Goal: Task Accomplishment & Management: Use online tool/utility

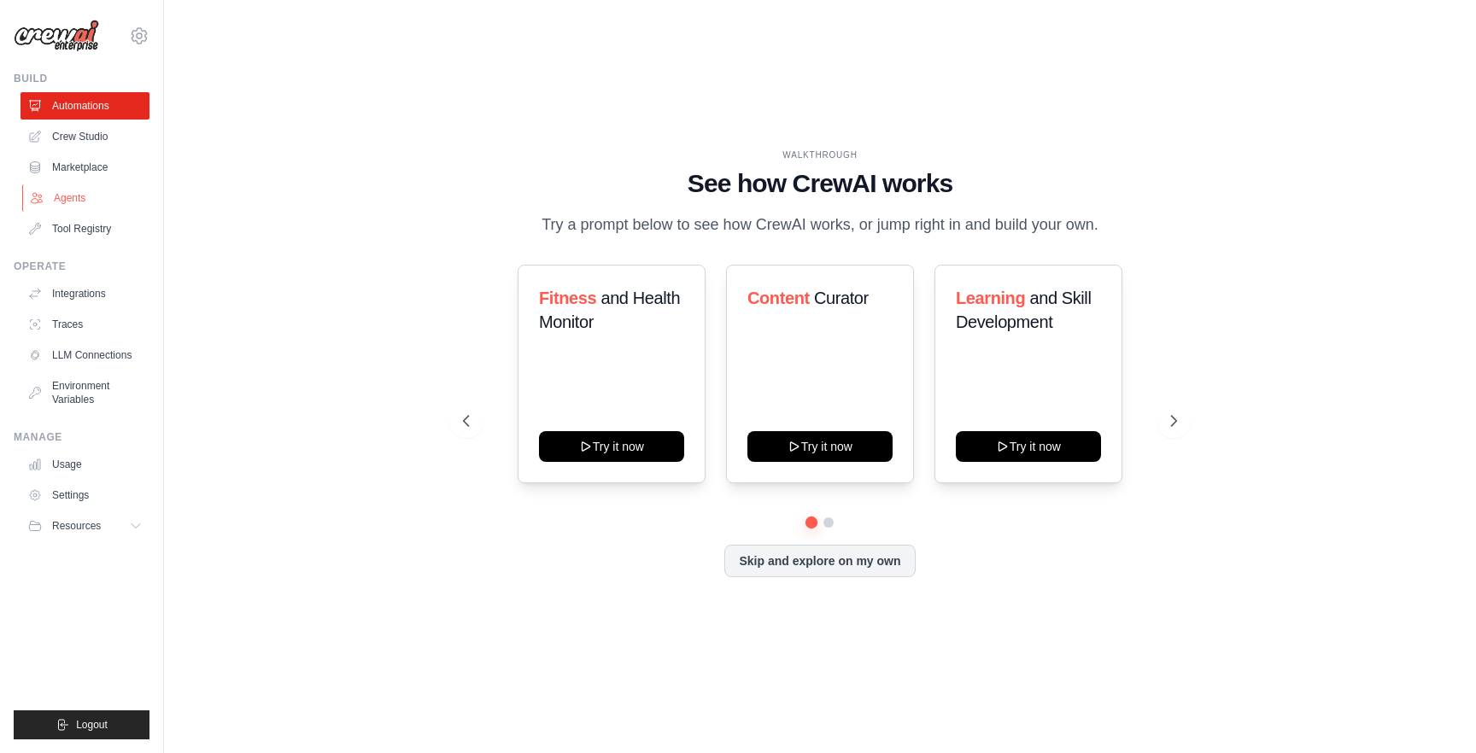
click at [70, 197] on link "Agents" at bounding box center [86, 197] width 129 height 27
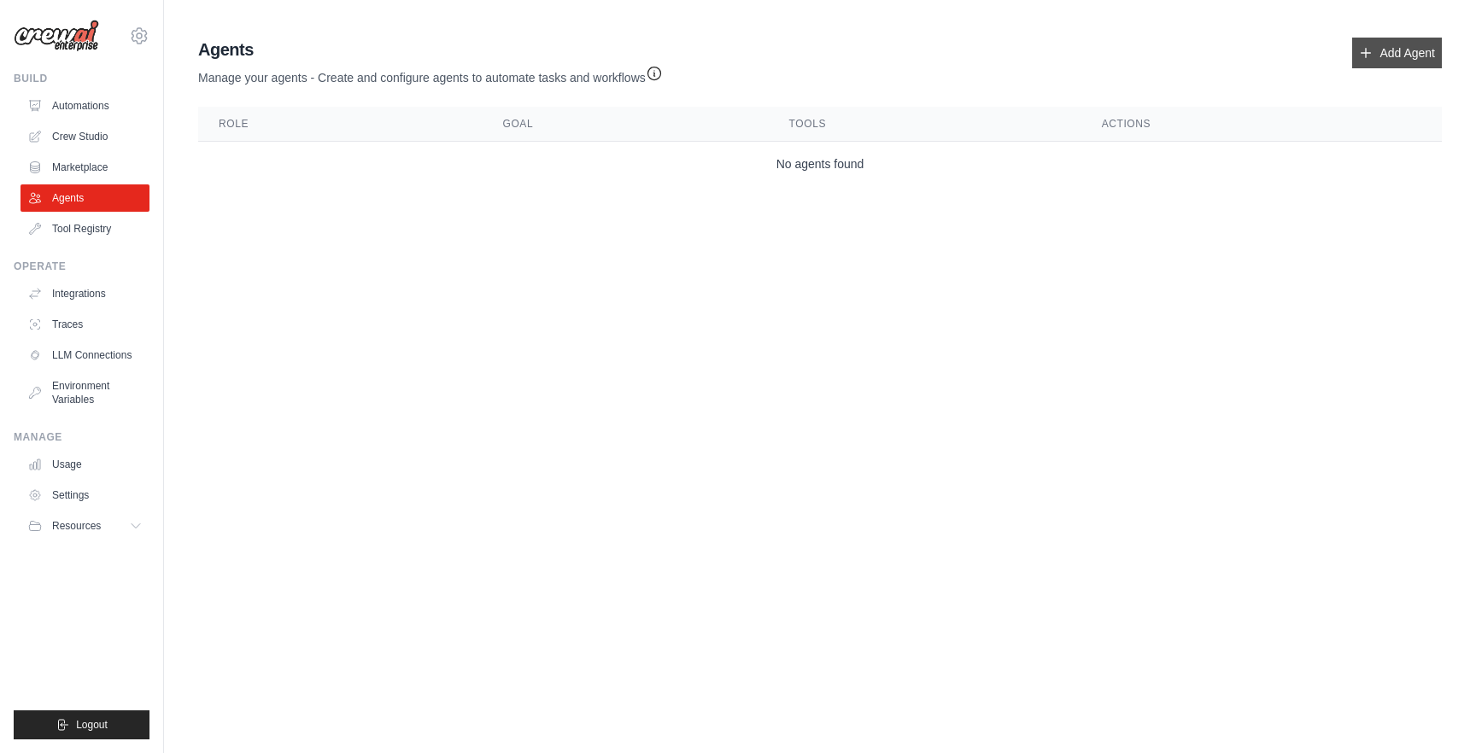
click at [1392, 49] on link "Add Agent" at bounding box center [1397, 53] width 90 height 31
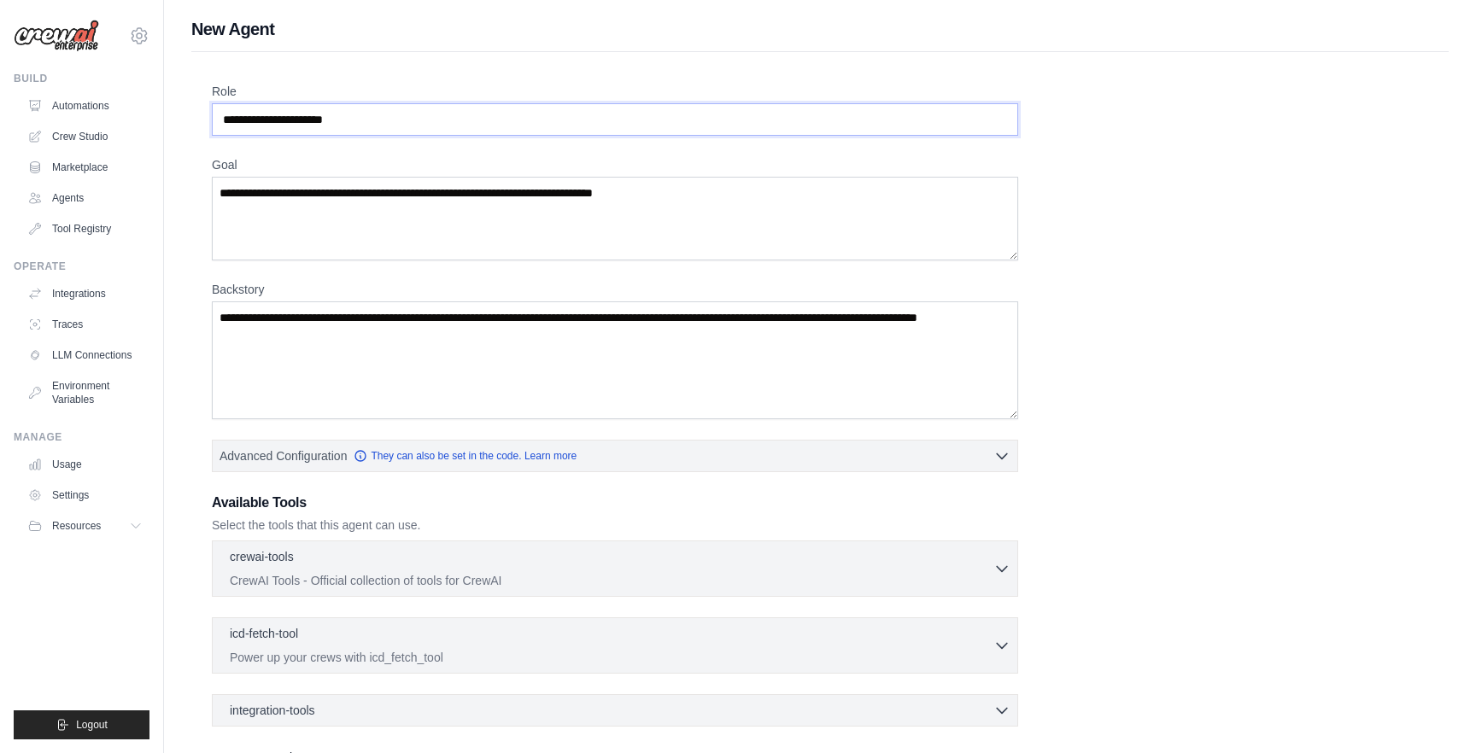
click at [769, 126] on input "Role" at bounding box center [615, 119] width 806 height 32
drag, startPoint x: 685, startPoint y: 120, endPoint x: 624, endPoint y: 113, distance: 61.1
click at [681, 120] on input "Role" at bounding box center [615, 119] width 806 height 32
click at [592, 111] on input "Role" at bounding box center [615, 119] width 806 height 32
drag, startPoint x: 319, startPoint y: 121, endPoint x: 350, endPoint y: 115, distance: 31.3
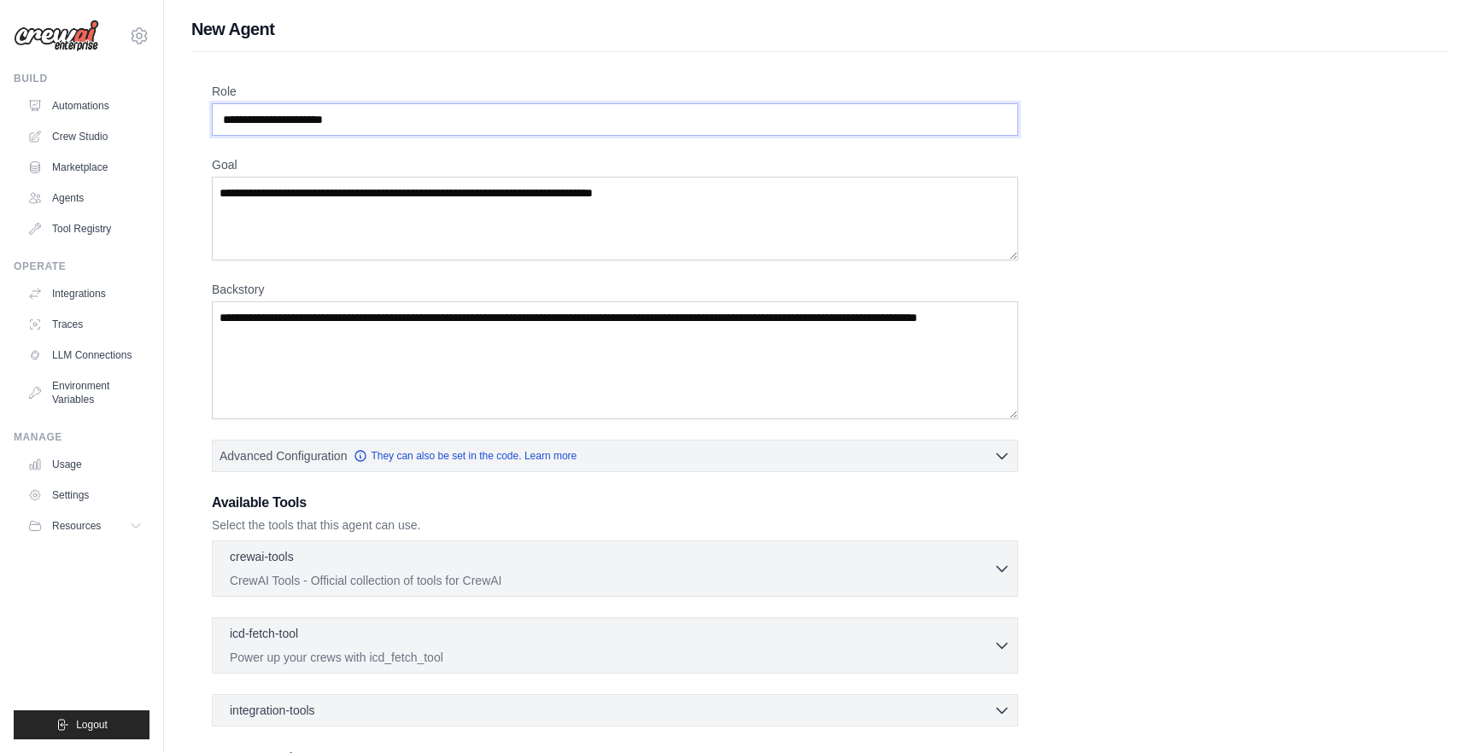
click at [350, 115] on input "Role" at bounding box center [615, 119] width 806 height 32
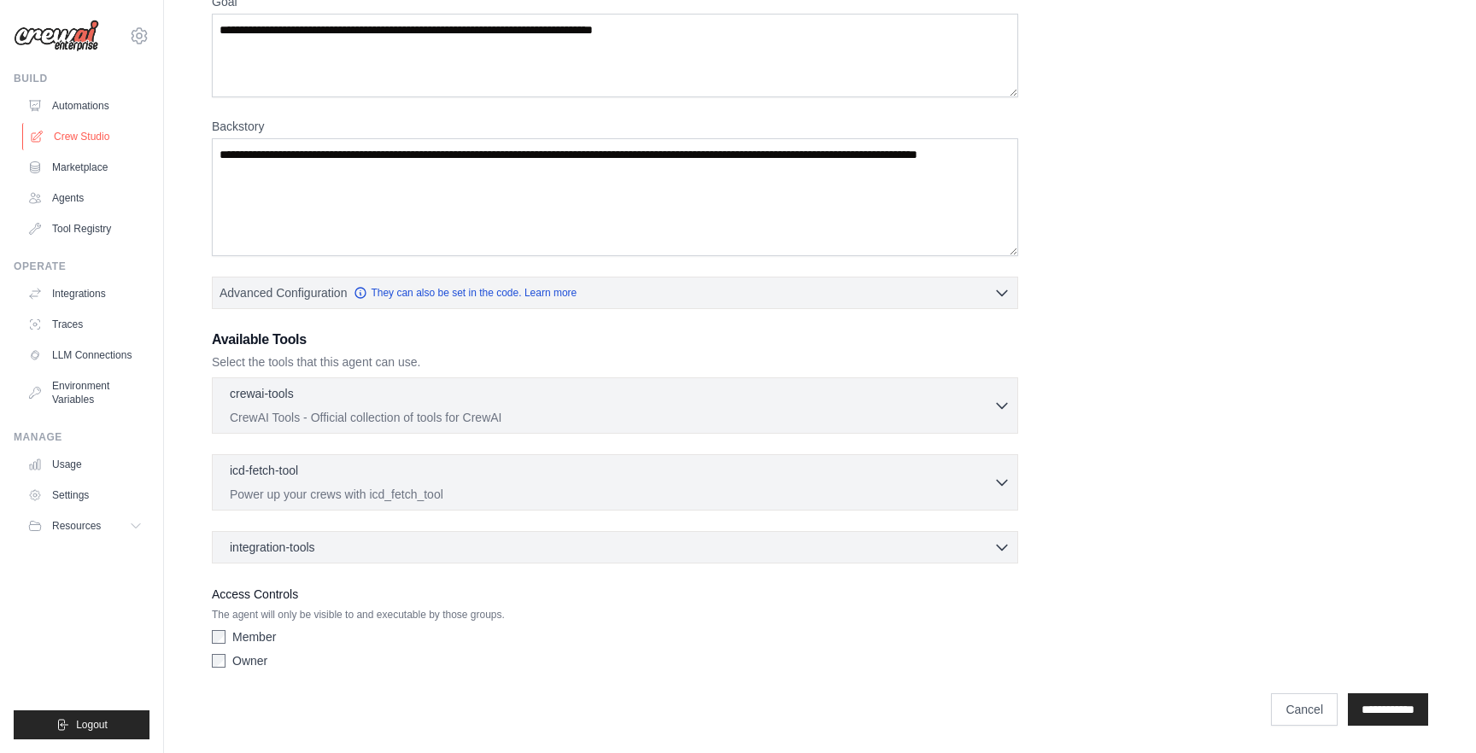
scroll to position [154, 0]
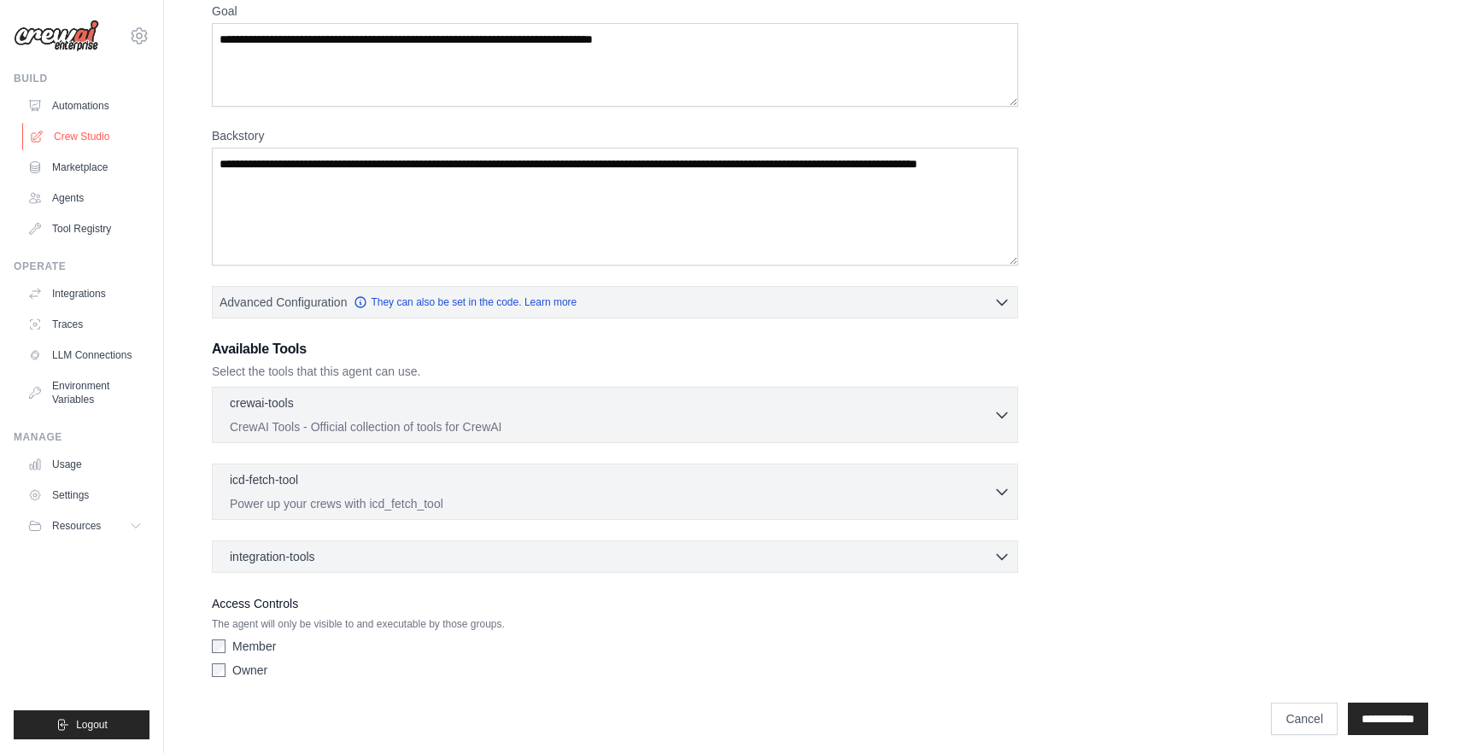
click at [103, 133] on link "Crew Studio" at bounding box center [86, 136] width 129 height 27
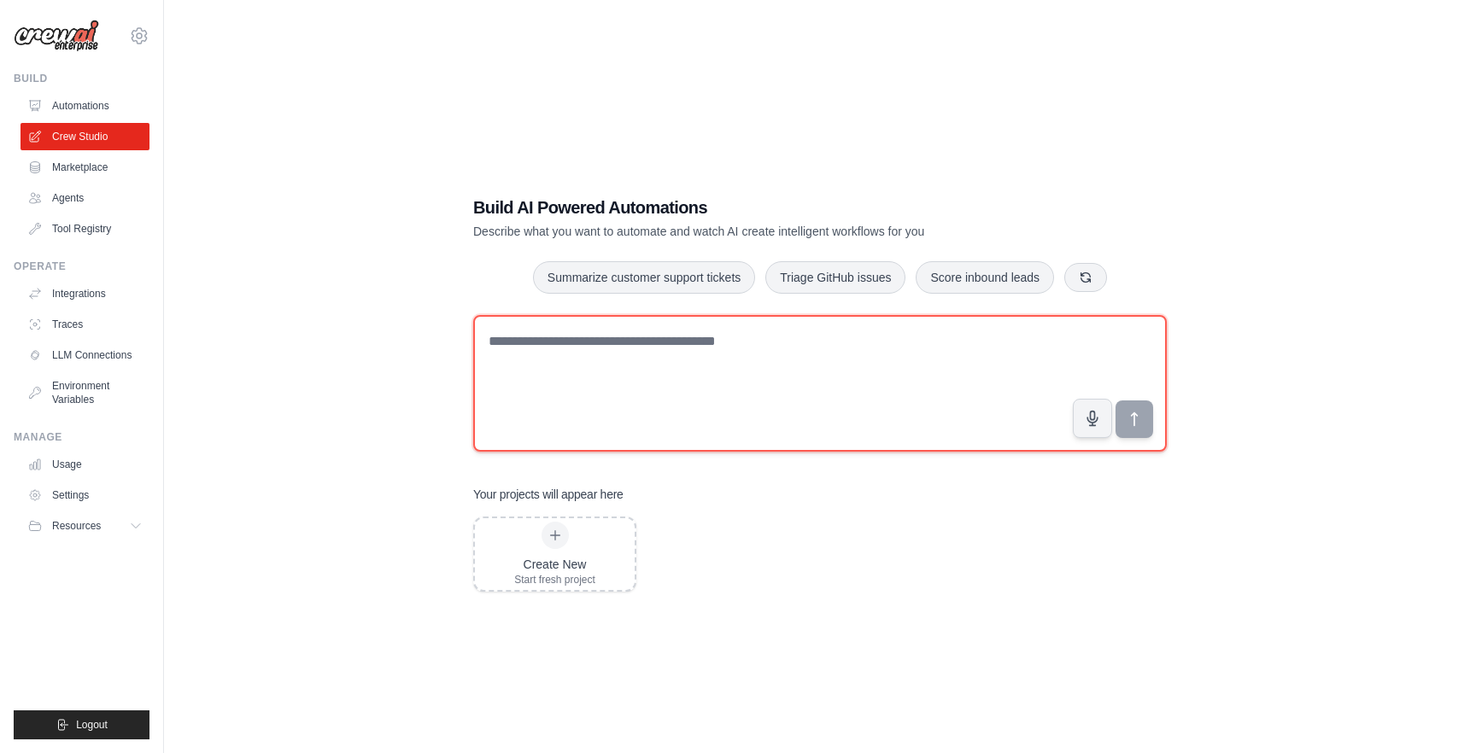
click at [714, 343] on textarea at bounding box center [819, 383] width 693 height 137
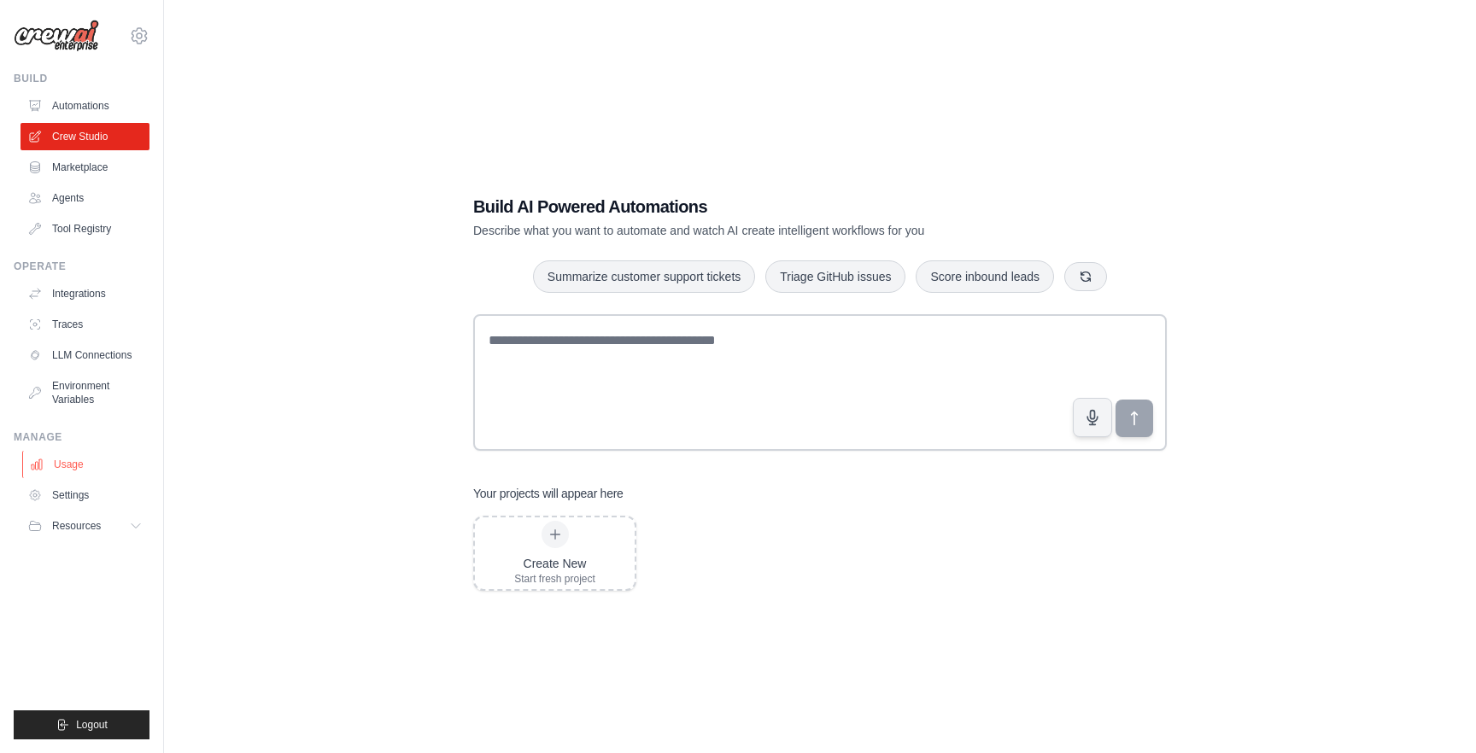
click at [67, 466] on link "Usage" at bounding box center [86, 464] width 129 height 27
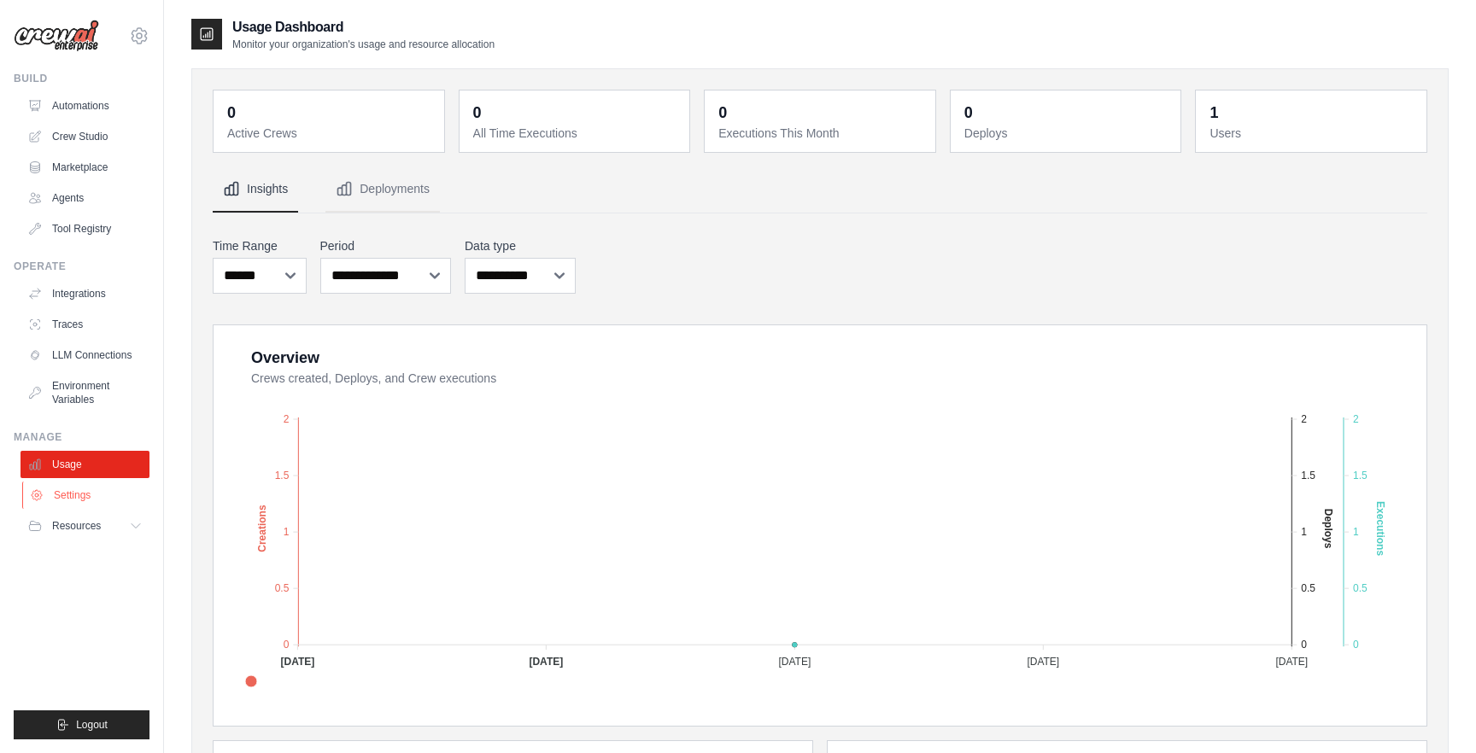
click at [72, 493] on link "Settings" at bounding box center [86, 495] width 129 height 27
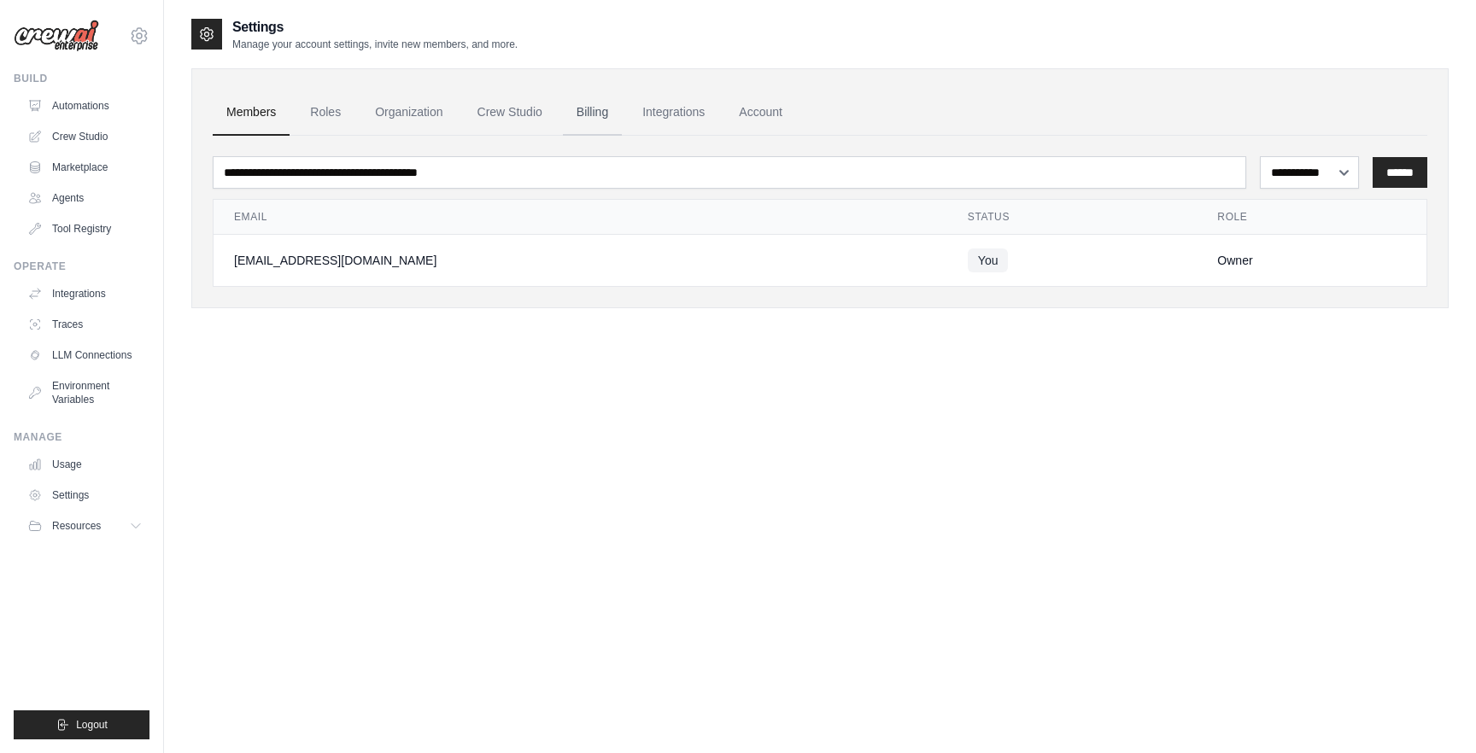
click at [581, 108] on link "Billing" at bounding box center [592, 113] width 59 height 46
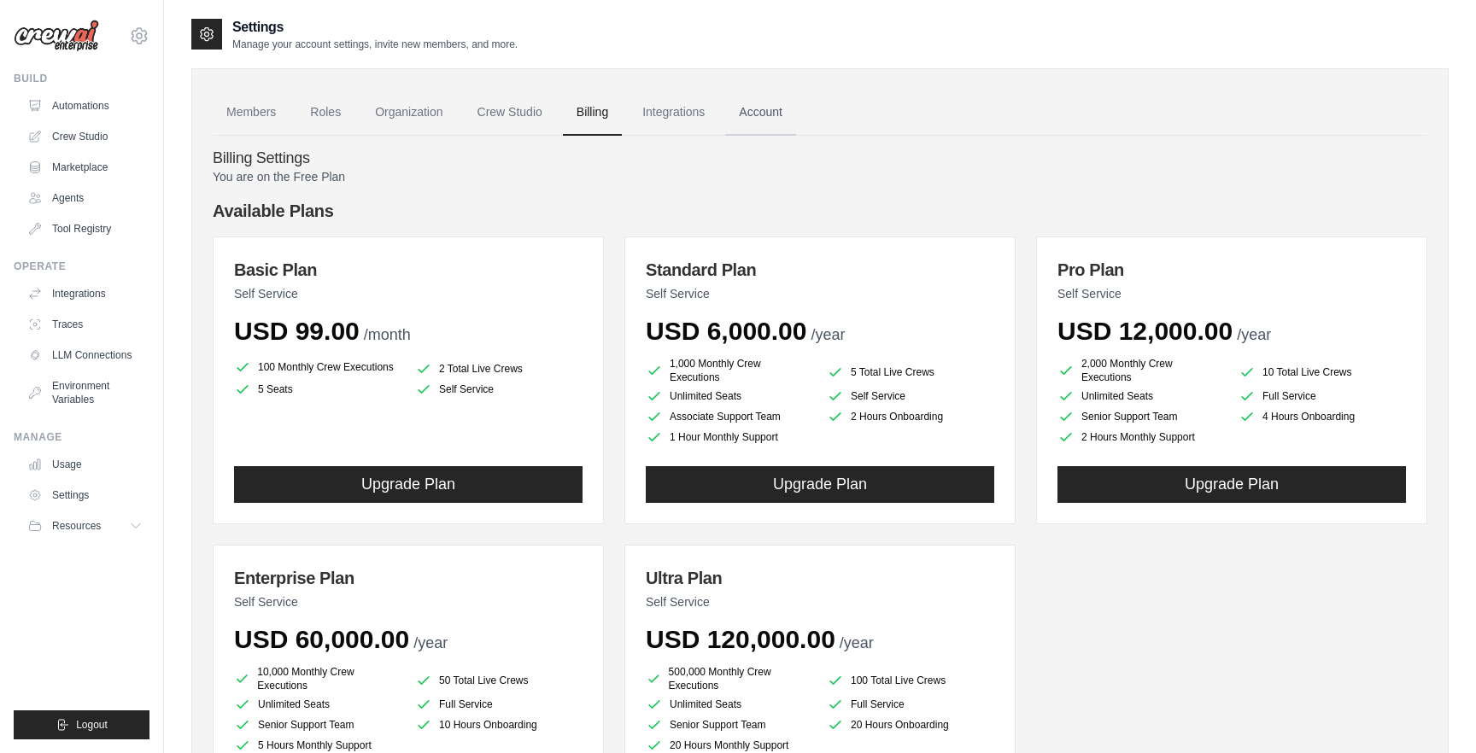
click at [744, 109] on link "Account" at bounding box center [760, 113] width 71 height 46
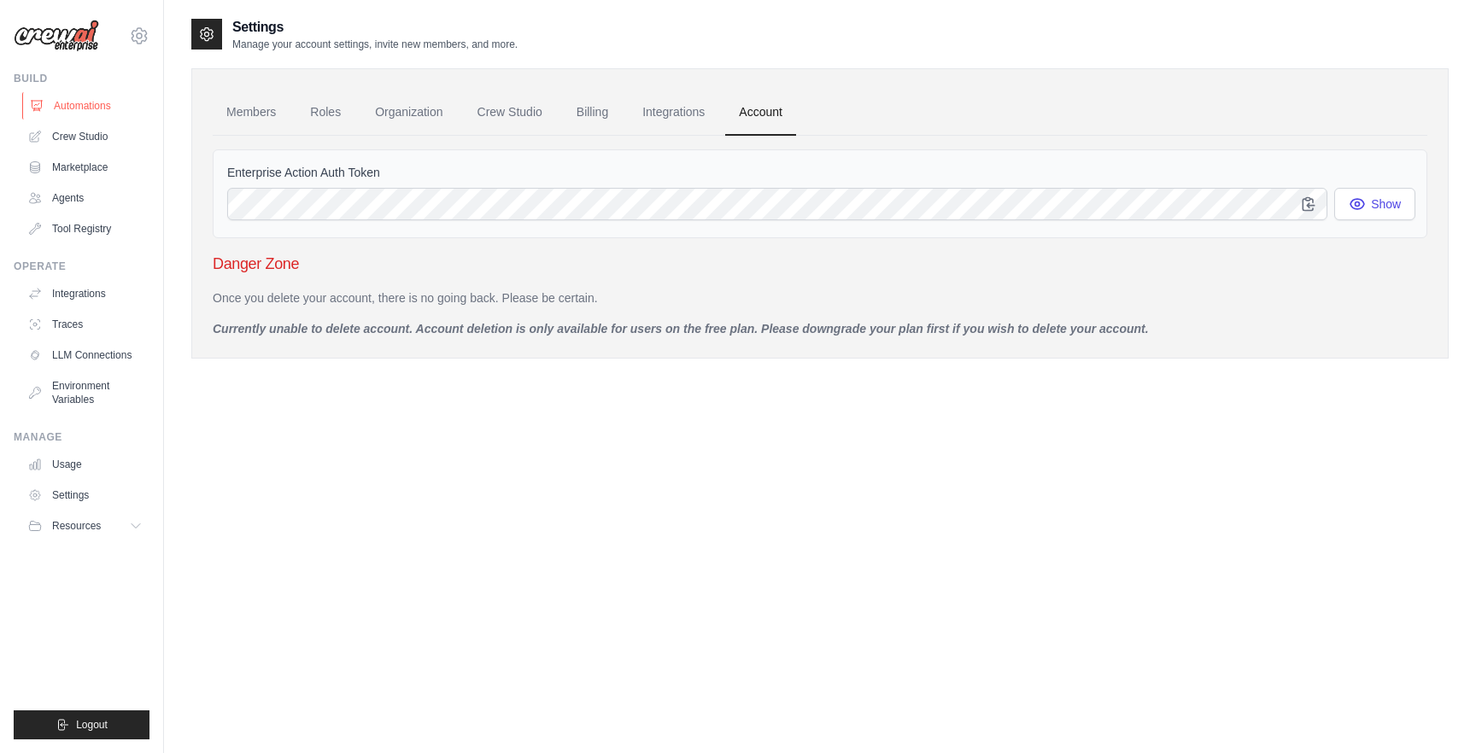
click at [92, 105] on link "Automations" at bounding box center [86, 105] width 129 height 27
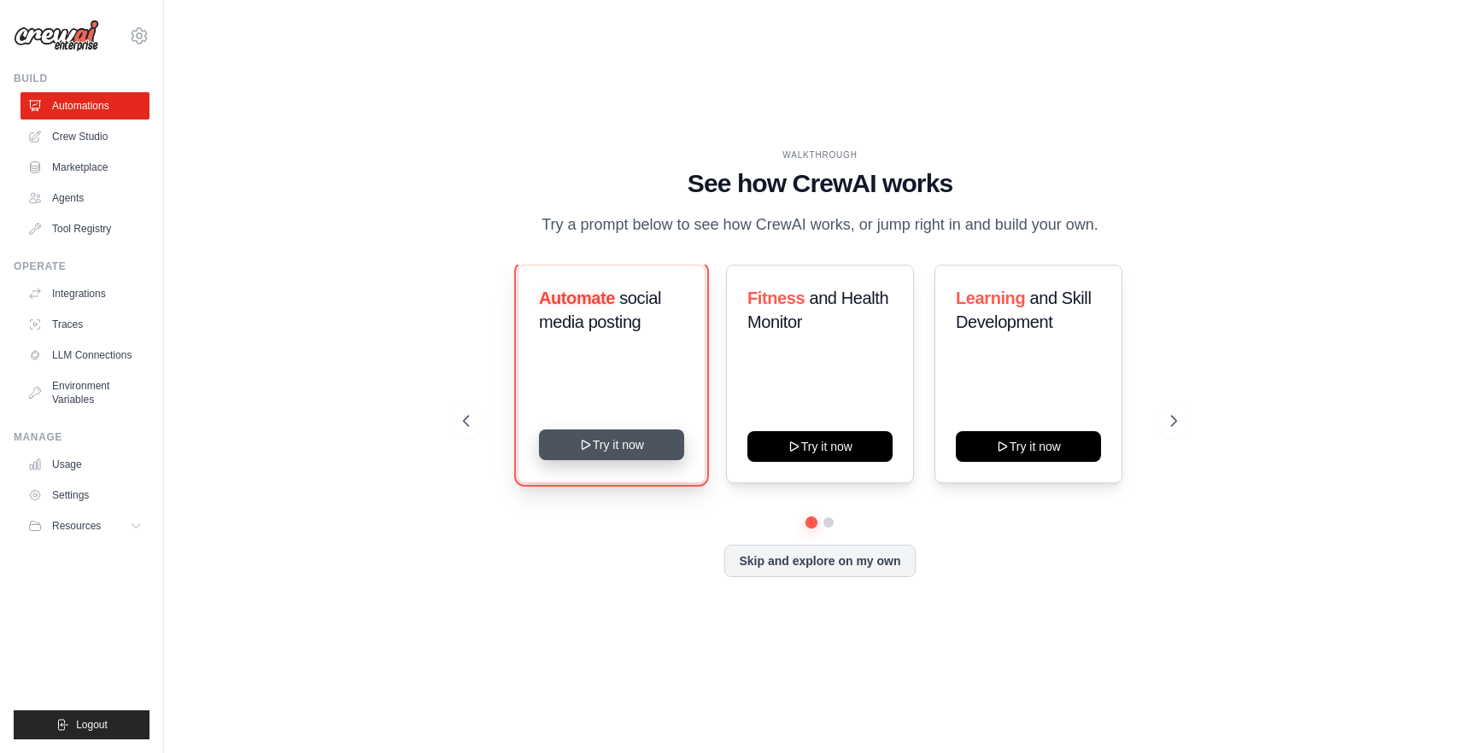
click at [611, 448] on button "Try it now" at bounding box center [611, 445] width 145 height 31
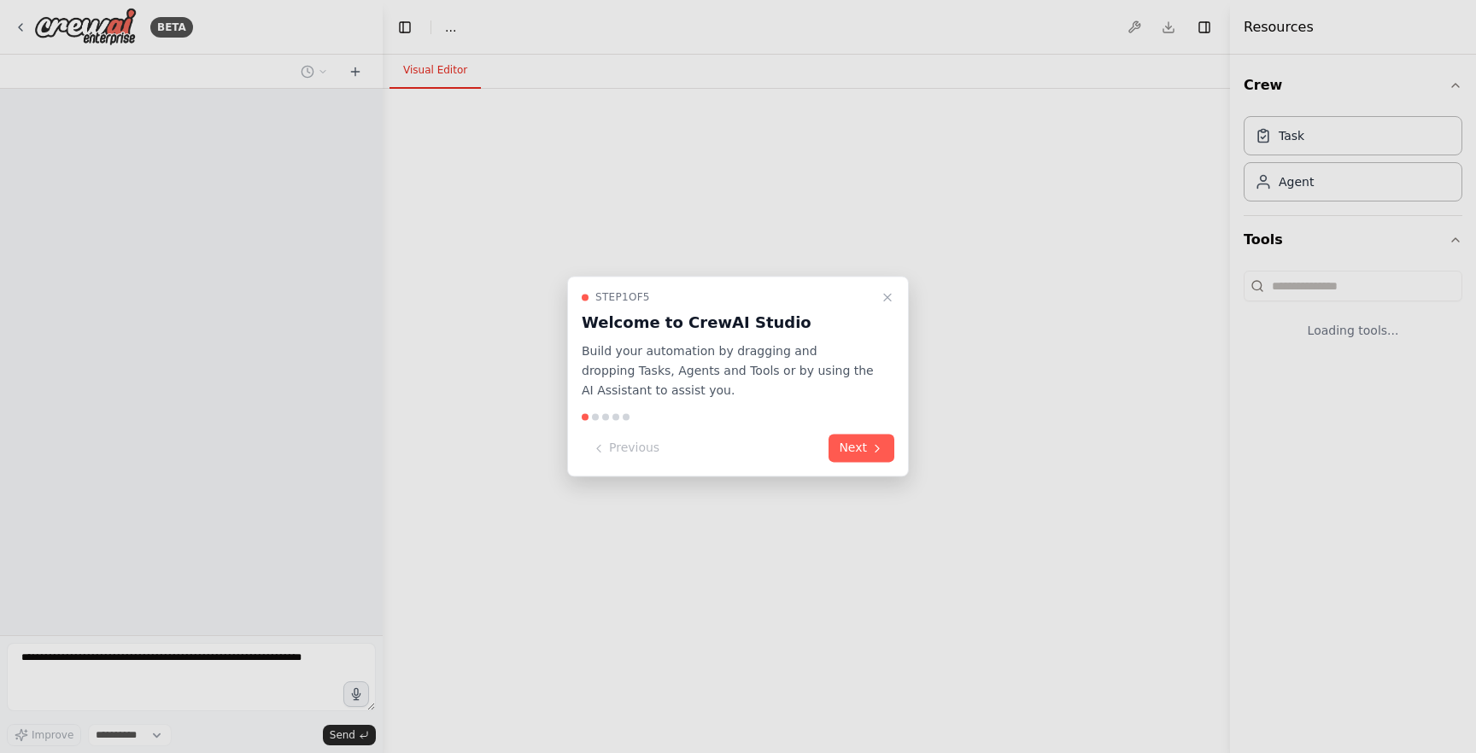
select select "****"
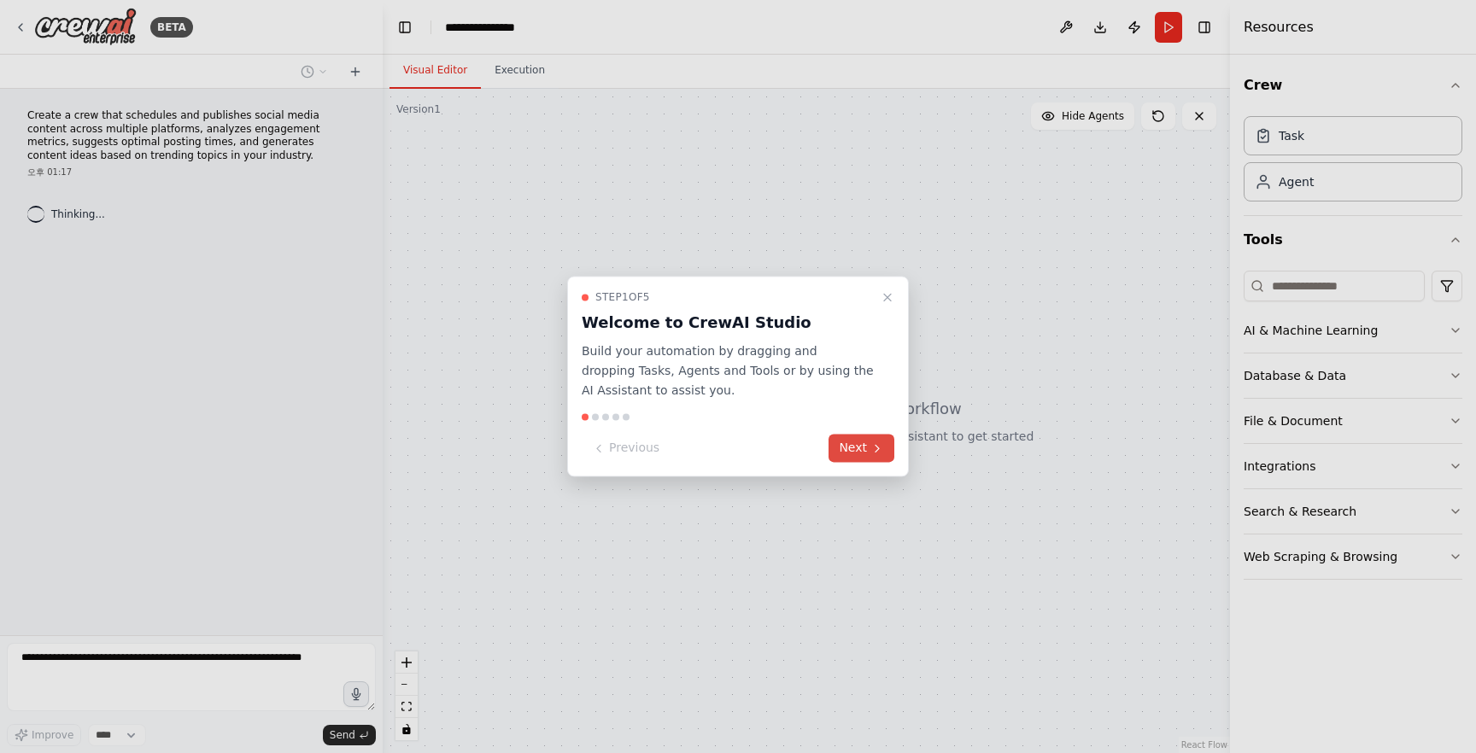
click at [872, 445] on icon at bounding box center [877, 448] width 14 height 14
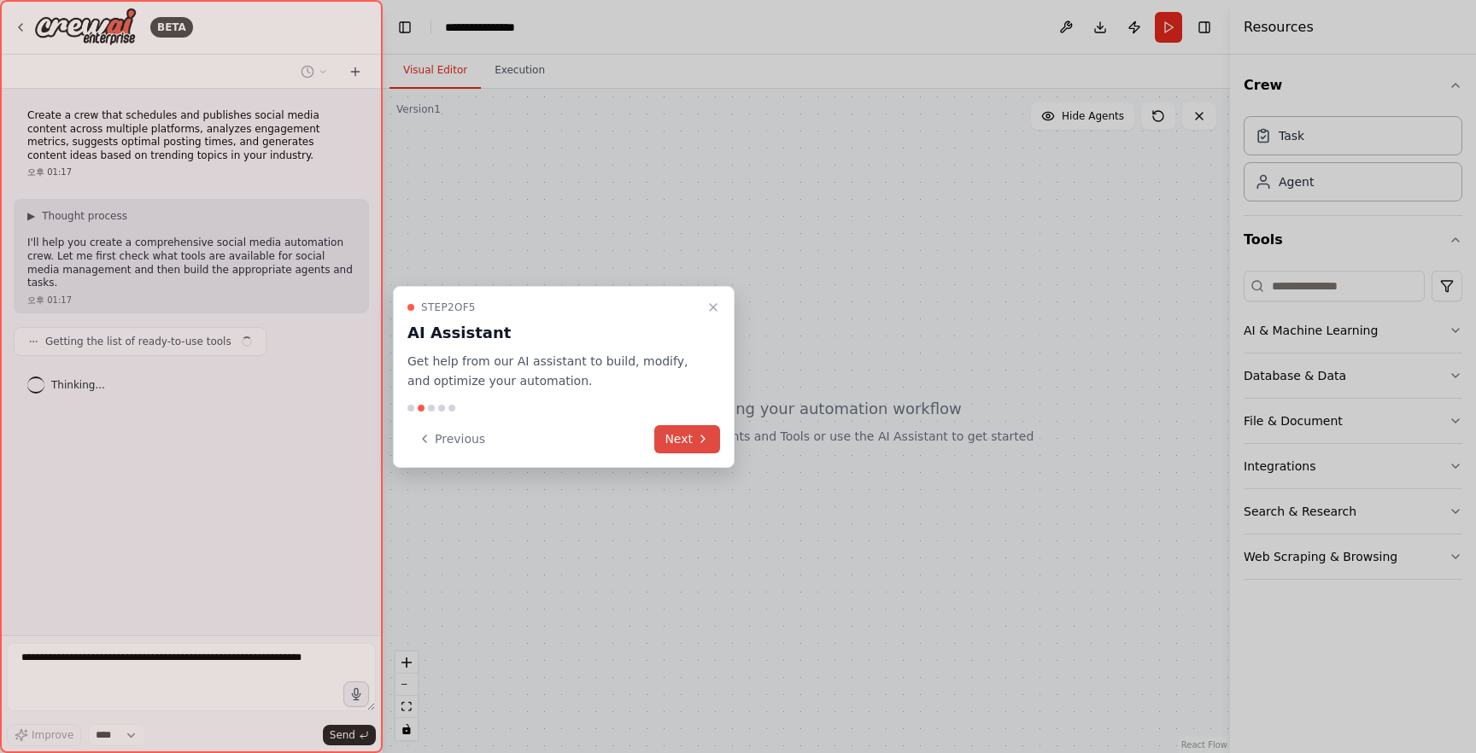
click at [704, 437] on icon at bounding box center [702, 438] width 3 height 7
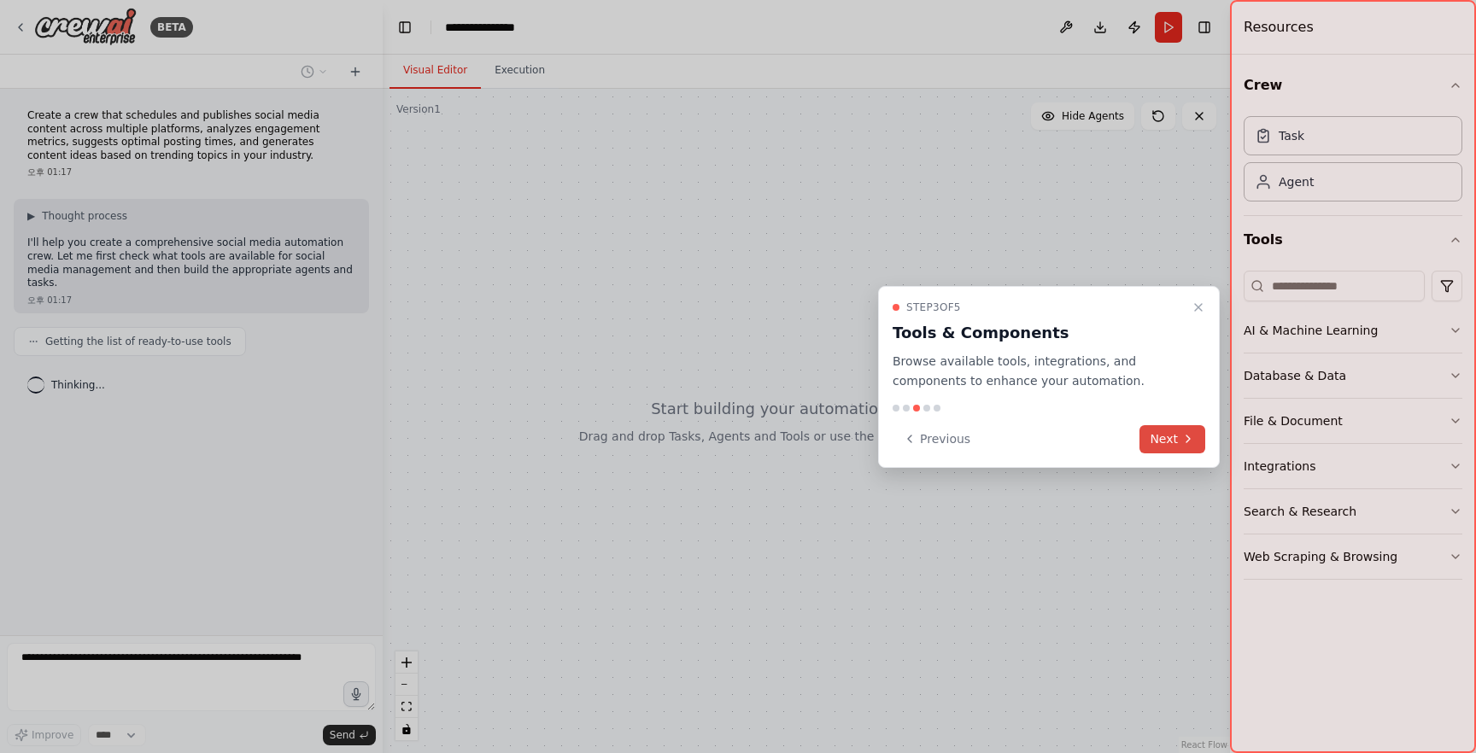
click at [1178, 435] on button "Next" at bounding box center [1172, 439] width 66 height 28
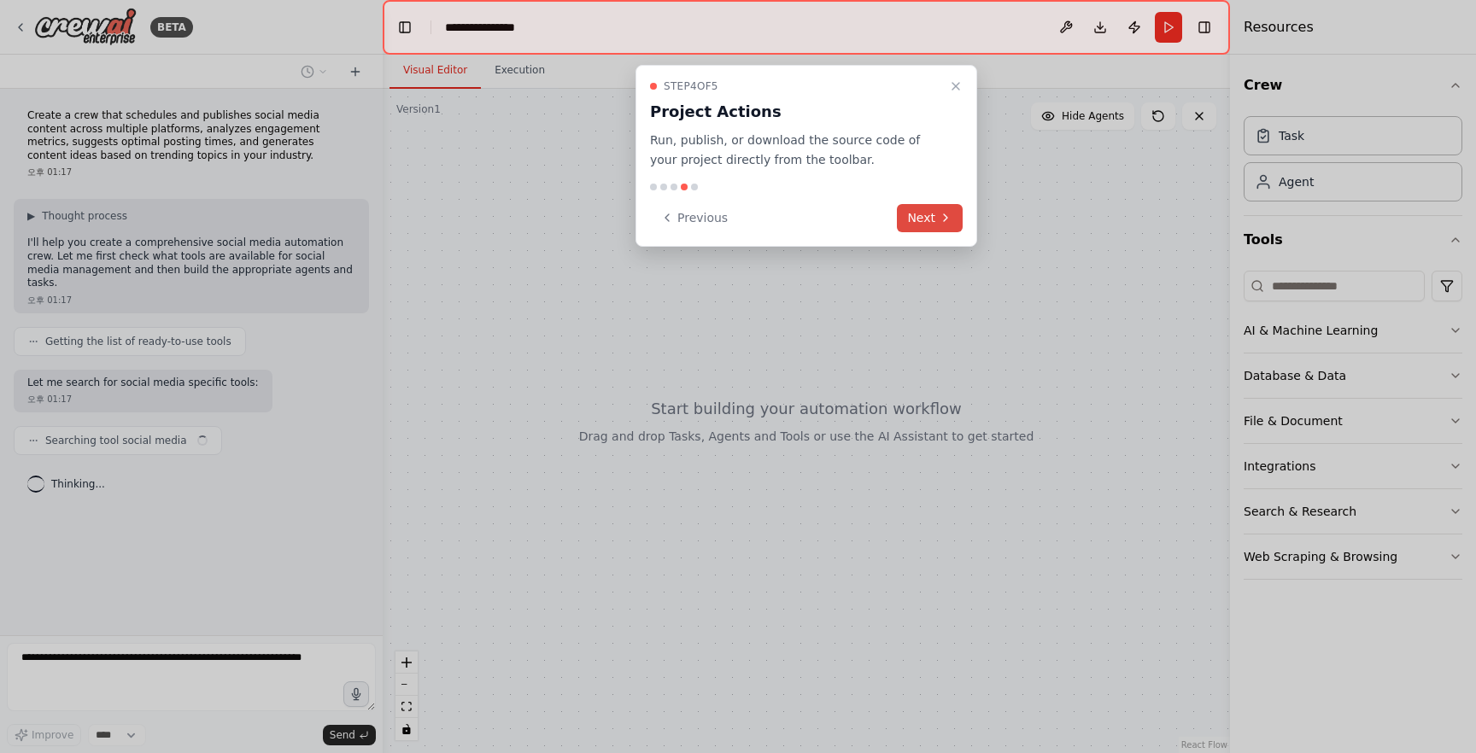
click at [920, 211] on button "Next" at bounding box center [930, 218] width 66 height 28
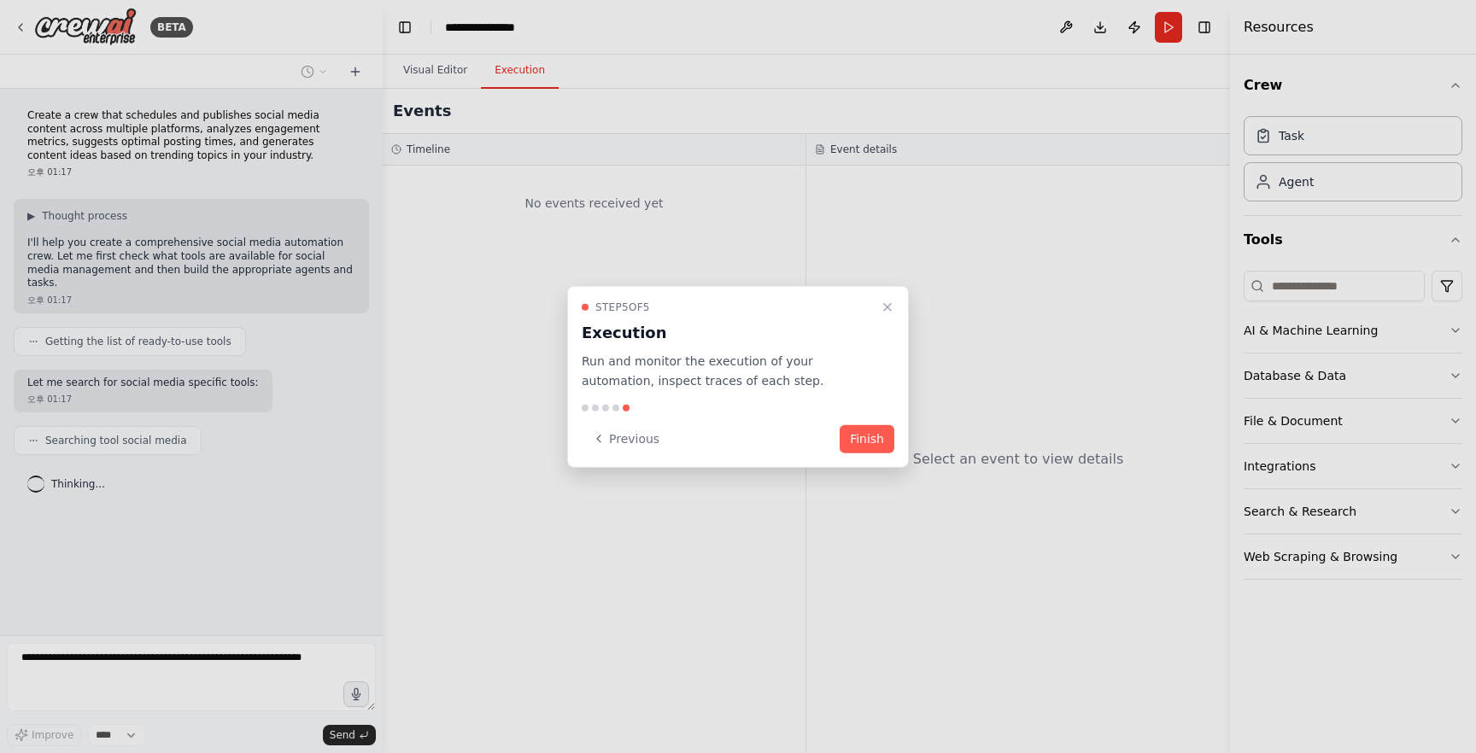
click at [873, 435] on button "Finish" at bounding box center [866, 438] width 55 height 28
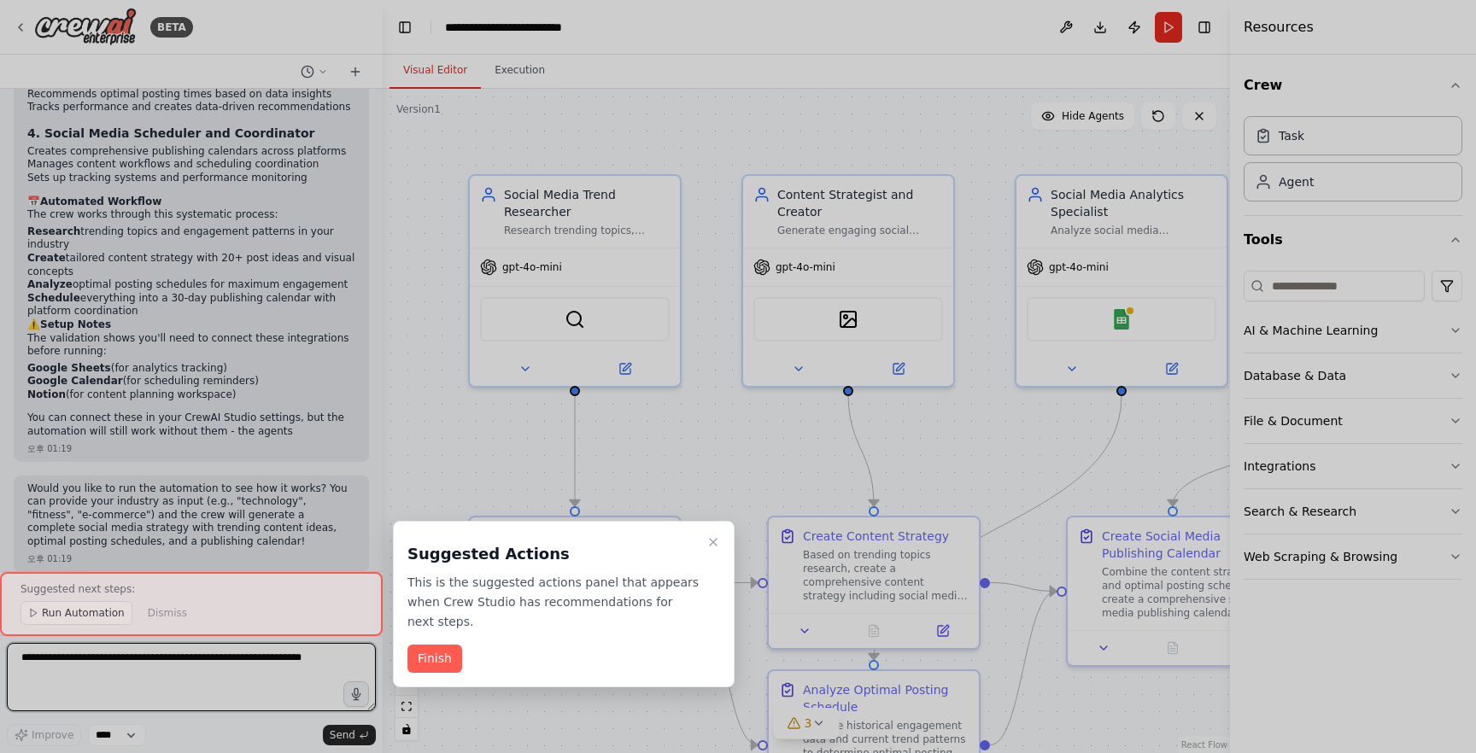
scroll to position [1775, 0]
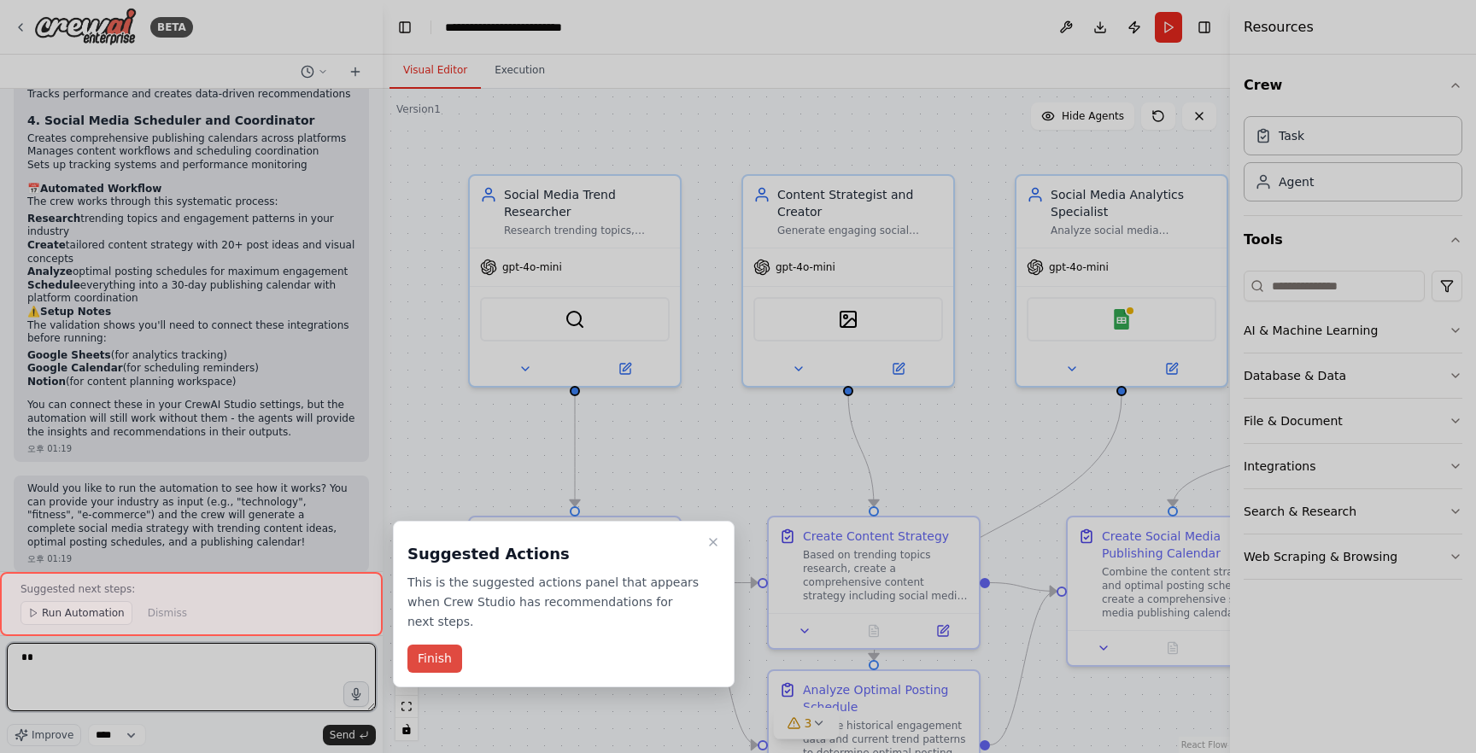
type textarea "*"
click at [437, 658] on button "Finish" at bounding box center [434, 659] width 55 height 28
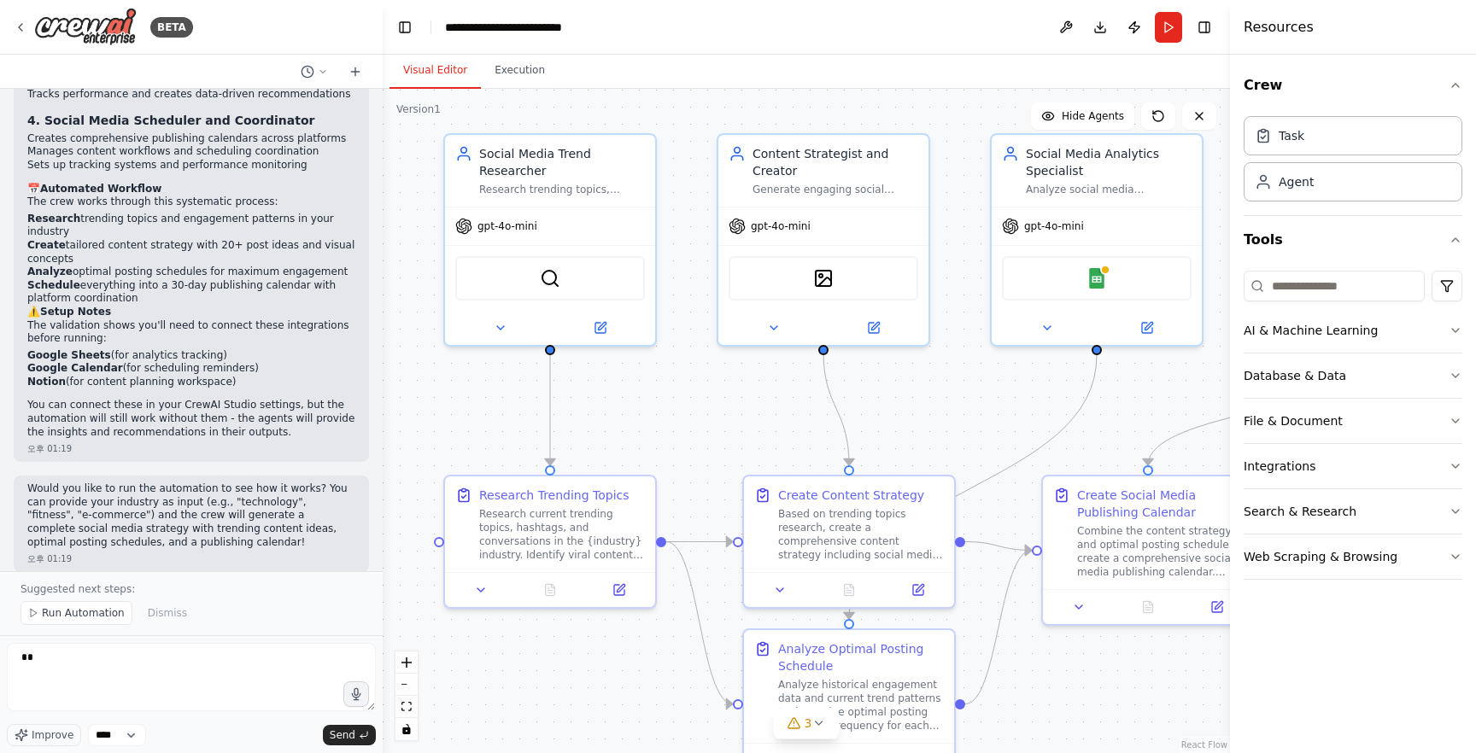
drag, startPoint x: 984, startPoint y: 434, endPoint x: 961, endPoint y: 392, distance: 47.4
click at [961, 393] on div ".deletable-edge-delete-btn { width: 20px; height: 20px; border: 0px solid #ffff…" at bounding box center [806, 421] width 847 height 664
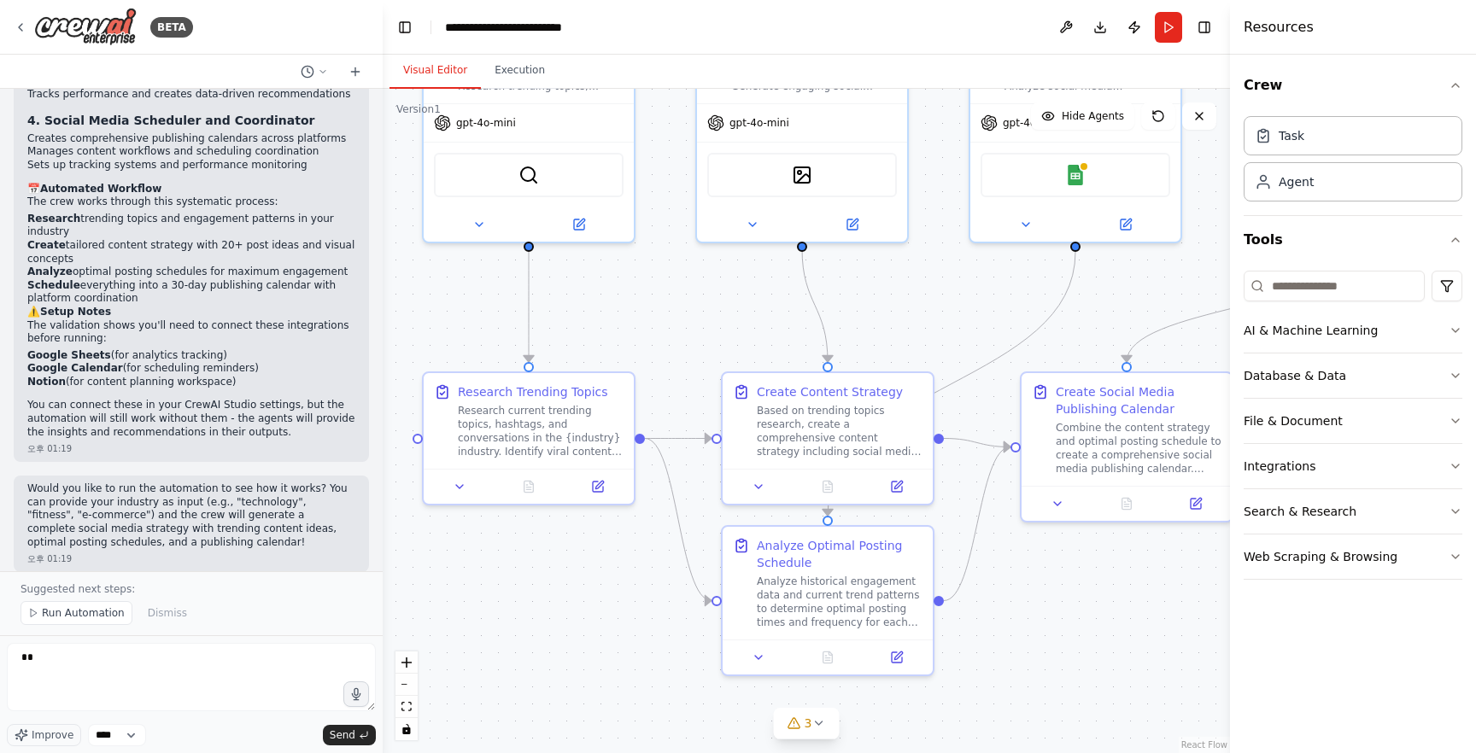
drag, startPoint x: 954, startPoint y: 386, endPoint x: 931, endPoint y: 283, distance: 105.0
click at [931, 283] on div ".deletable-edge-delete-btn { width: 20px; height: 20px; border: 0px solid #ffff…" at bounding box center [806, 421] width 847 height 664
click at [870, 430] on div "Based on trending topics research, create a comprehensive content strategy incl…" at bounding box center [840, 427] width 166 height 55
click at [897, 485] on icon at bounding box center [896, 483] width 10 height 10
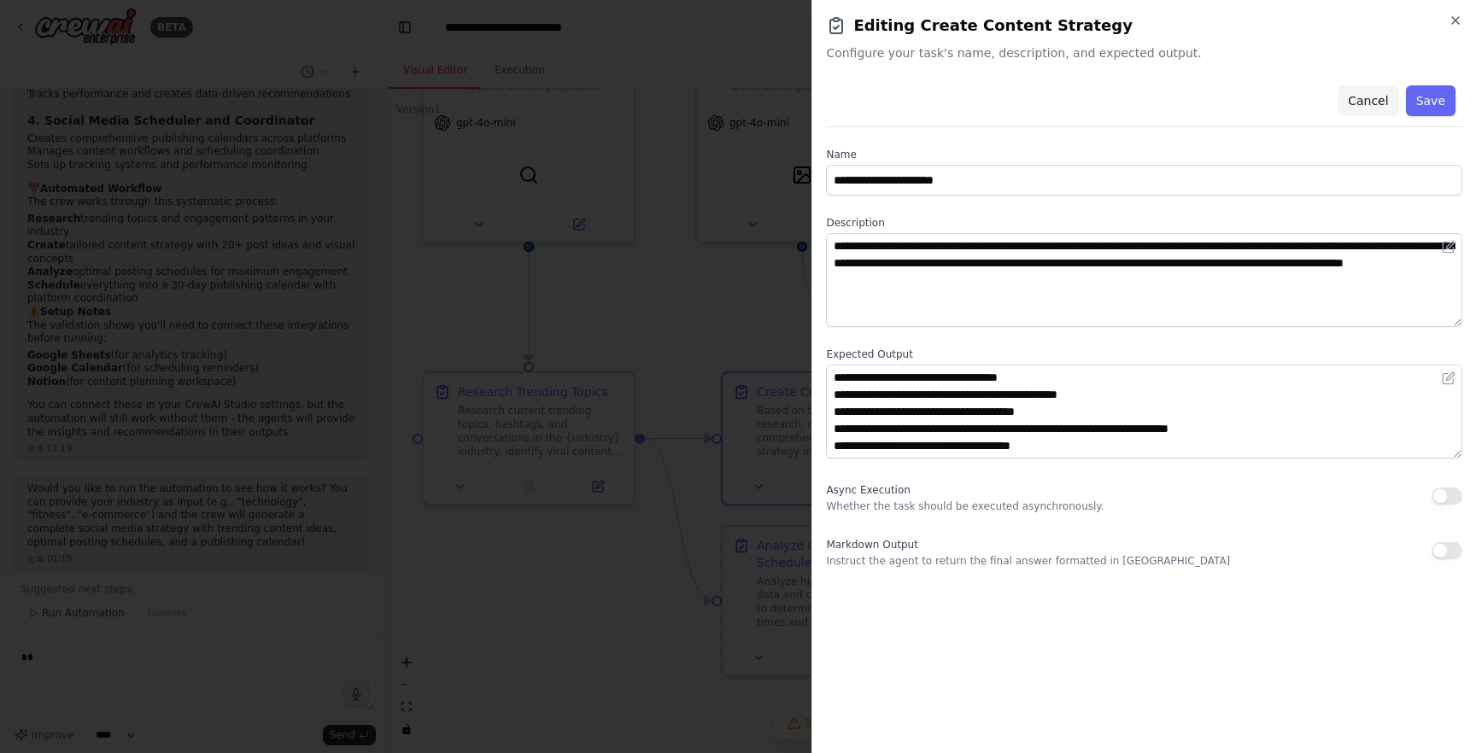
click at [1358, 97] on button "Cancel" at bounding box center [1367, 100] width 61 height 31
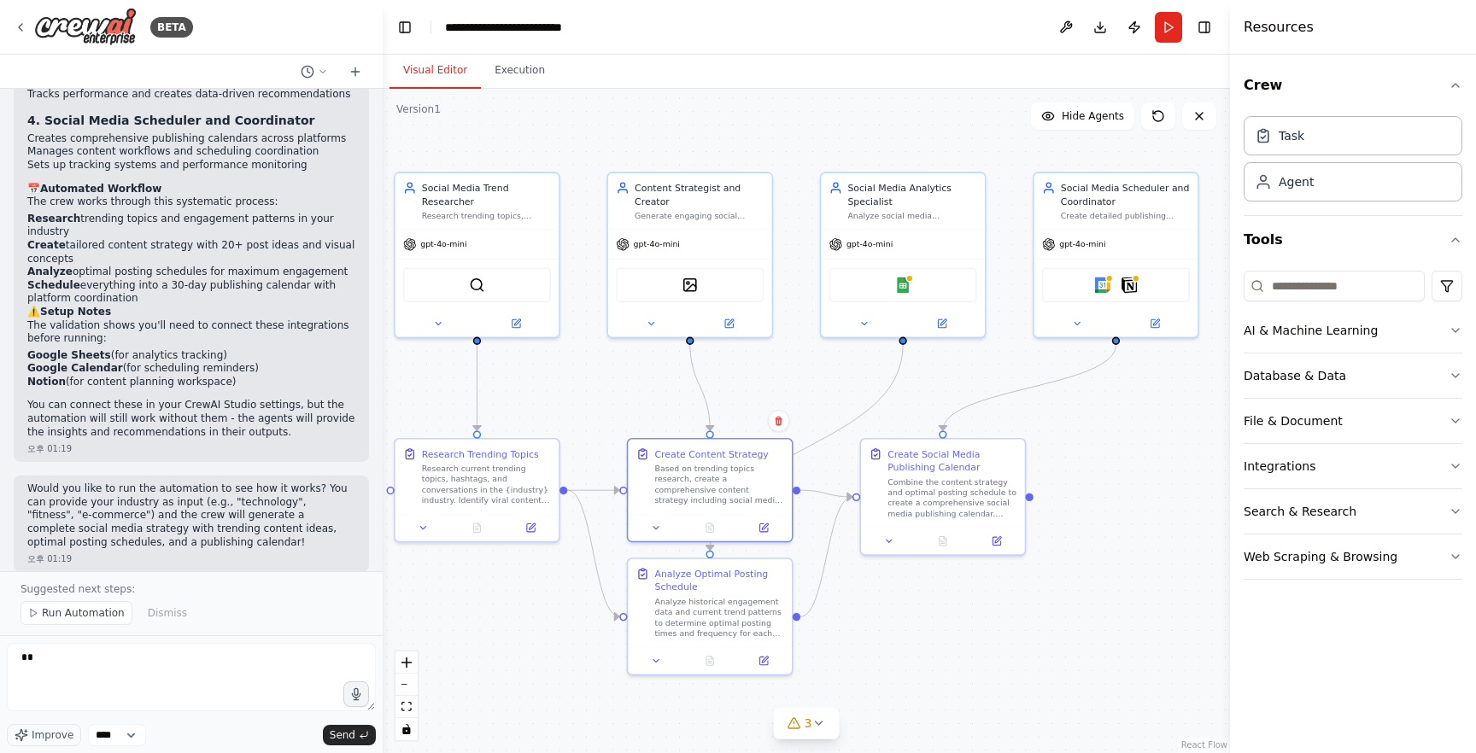
drag, startPoint x: 1068, startPoint y: 564, endPoint x: 920, endPoint y: 590, distance: 149.9
click at [919, 590] on div ".deletable-edge-delete-btn { width: 20px; height: 20px; border: 0px solid #ffff…" at bounding box center [806, 421] width 847 height 664
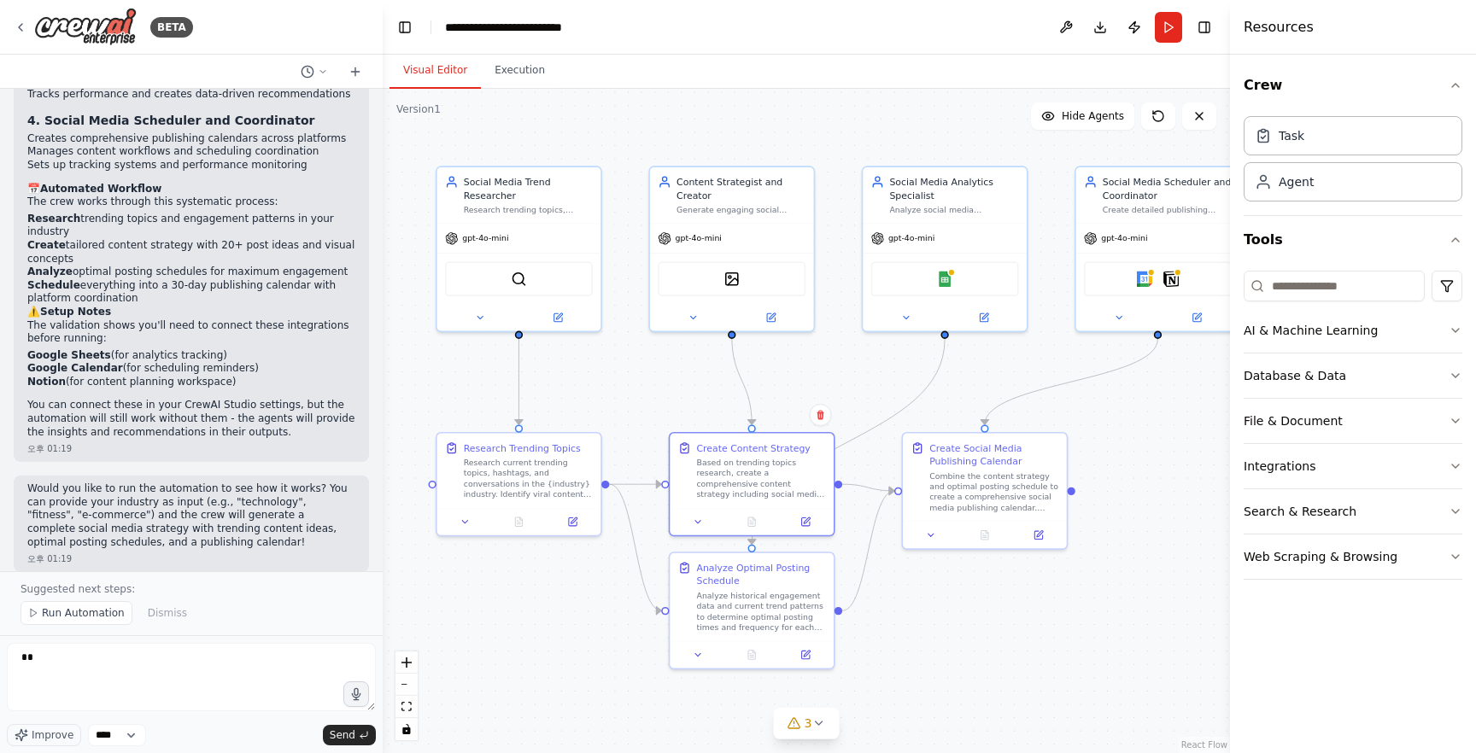
drag, startPoint x: 1086, startPoint y: 574, endPoint x: 1124, endPoint y: 567, distance: 38.2
click at [1124, 567] on div ".deletable-edge-delete-btn { width: 20px; height: 20px; border: 0px solid #ffff…" at bounding box center [806, 421] width 847 height 664
click at [522, 69] on button "Execution" at bounding box center [520, 71] width 78 height 36
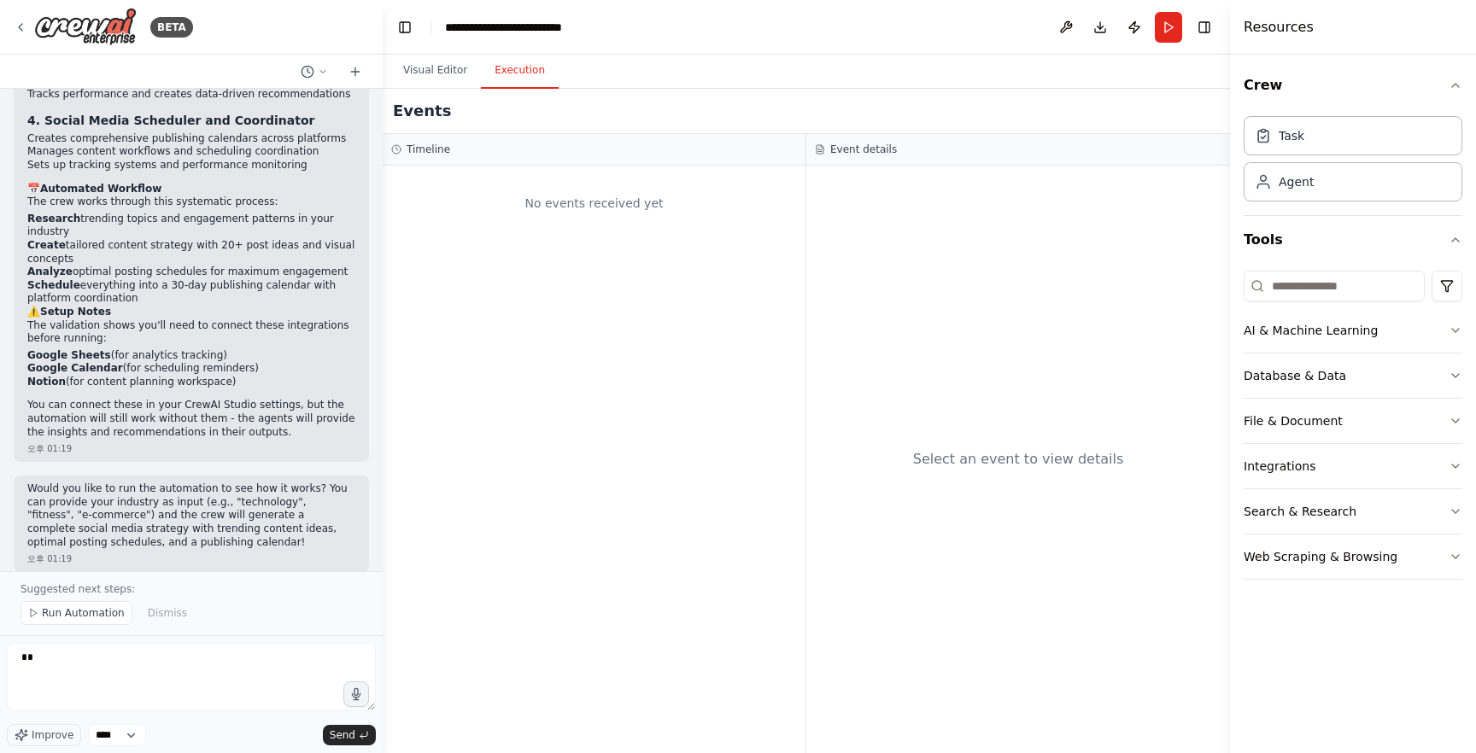
drag, startPoint x: 892, startPoint y: 287, endPoint x: 883, endPoint y: 283, distance: 10.0
click at [892, 286] on div "Select an event to view details" at bounding box center [1018, 459] width 424 height 587
click at [440, 152] on h3 "Timeline" at bounding box center [428, 150] width 44 height 14
click at [1290, 188] on div "Agent" at bounding box center [1295, 180] width 35 height 17
click at [712, 255] on div "No events received yet" at bounding box center [594, 459] width 423 height 587
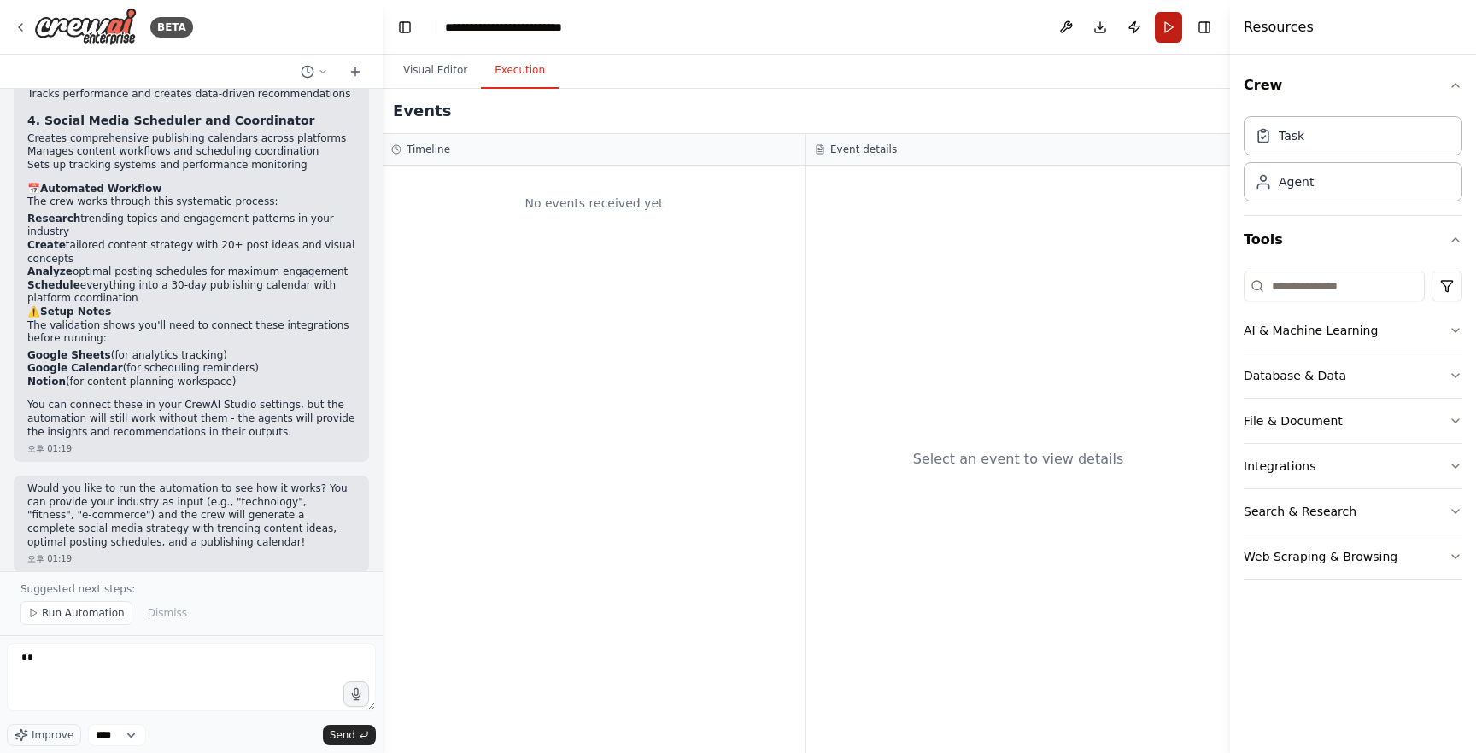
click at [1175, 31] on button "Run" at bounding box center [1167, 27] width 27 height 31
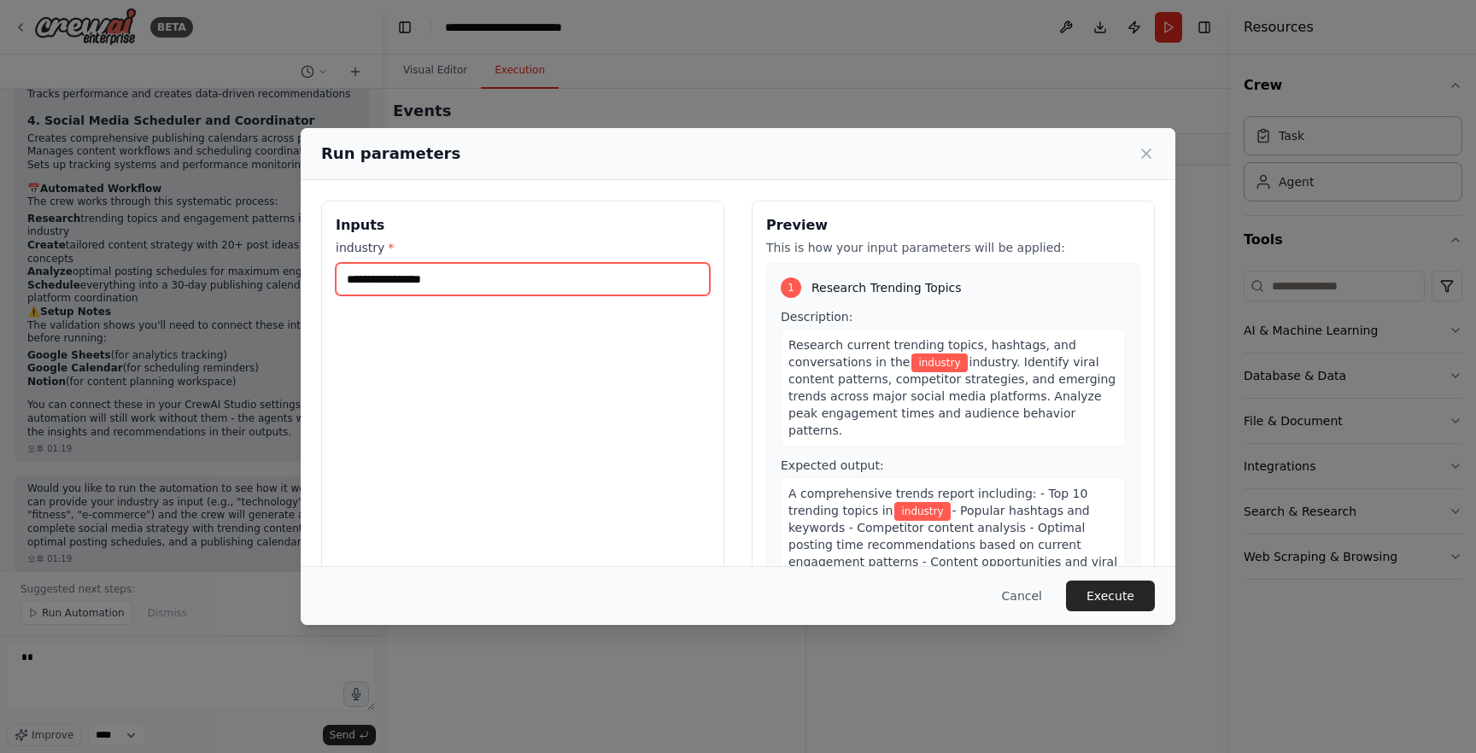
click at [392, 283] on input "industry *" at bounding box center [523, 279] width 374 height 32
click at [1154, 157] on icon at bounding box center [1145, 153] width 17 height 17
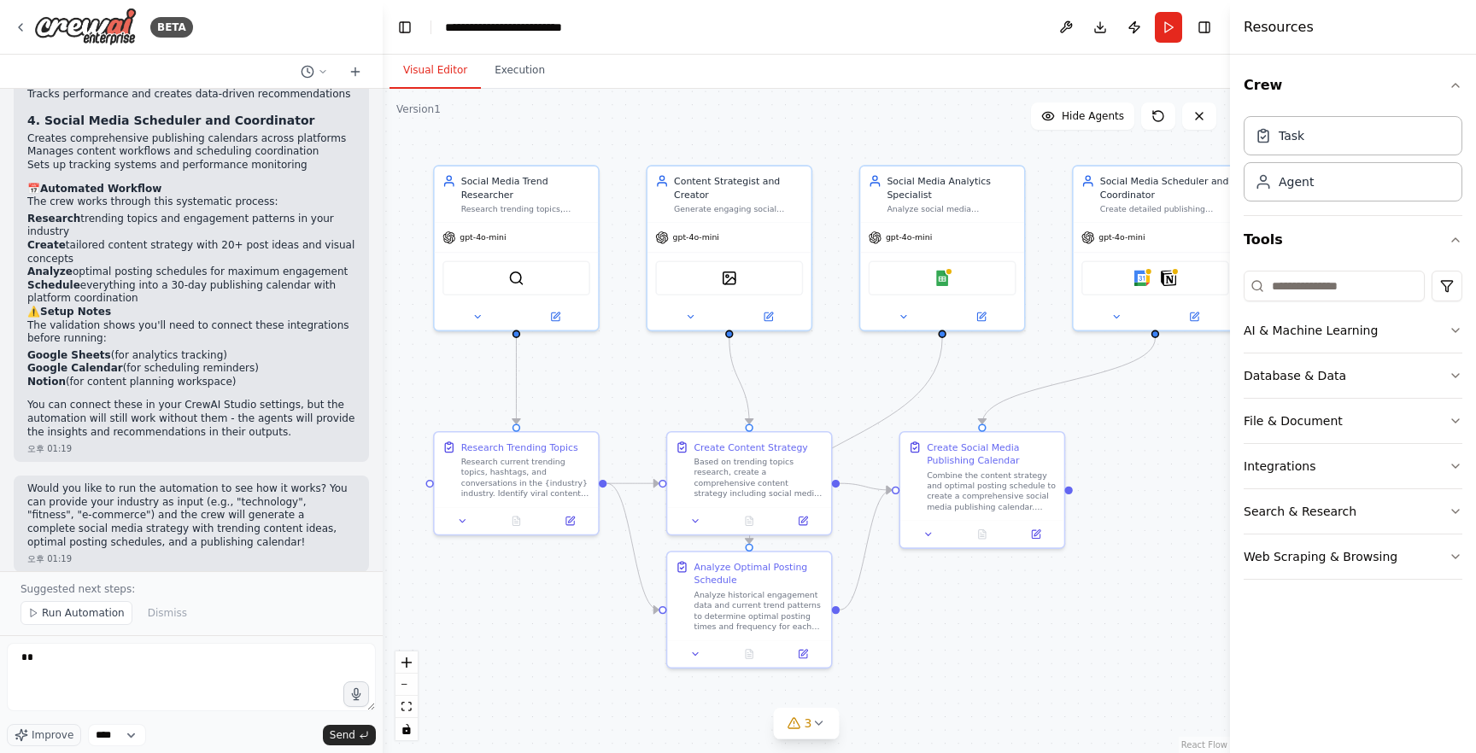
click at [424, 73] on button "Visual Editor" at bounding box center [434, 71] width 91 height 36
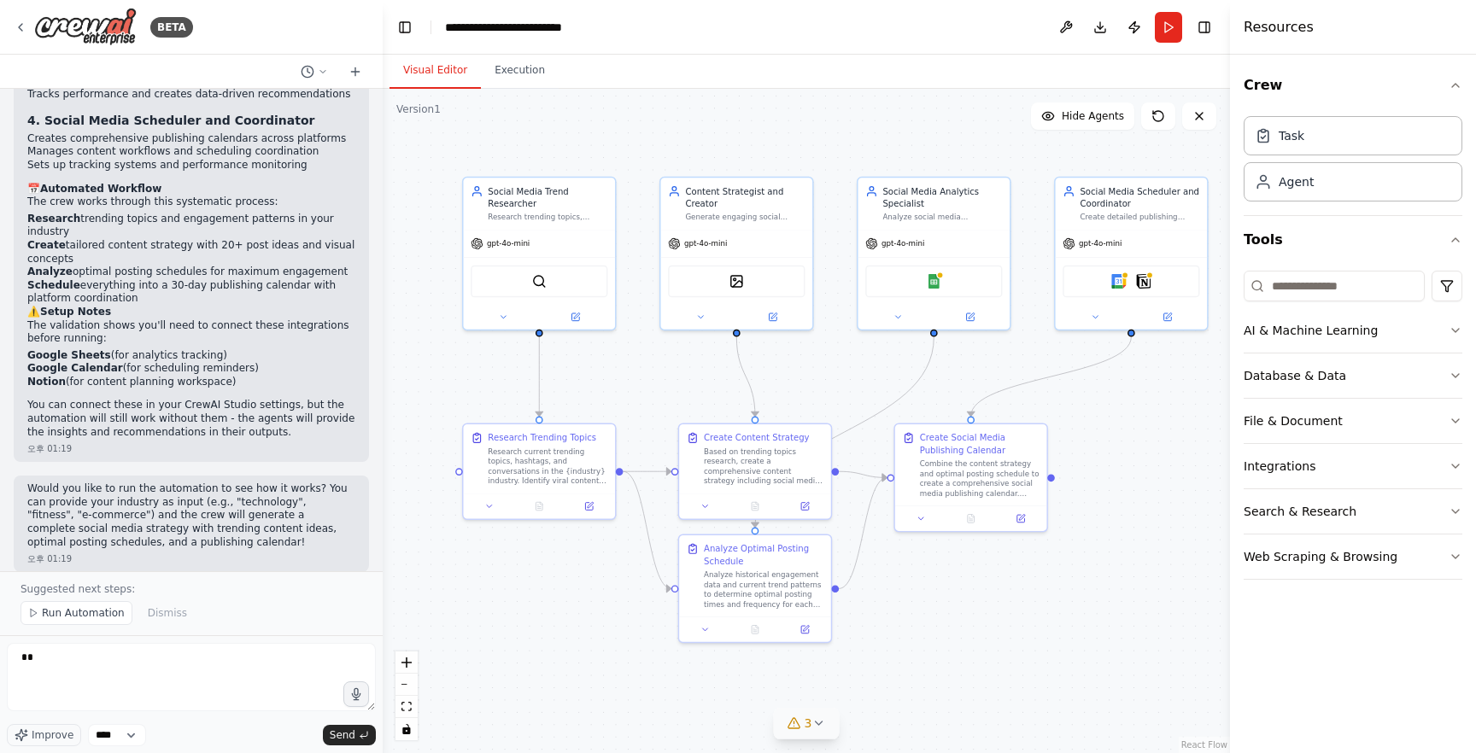
click at [818, 723] on icon at bounding box center [818, 723] width 14 height 14
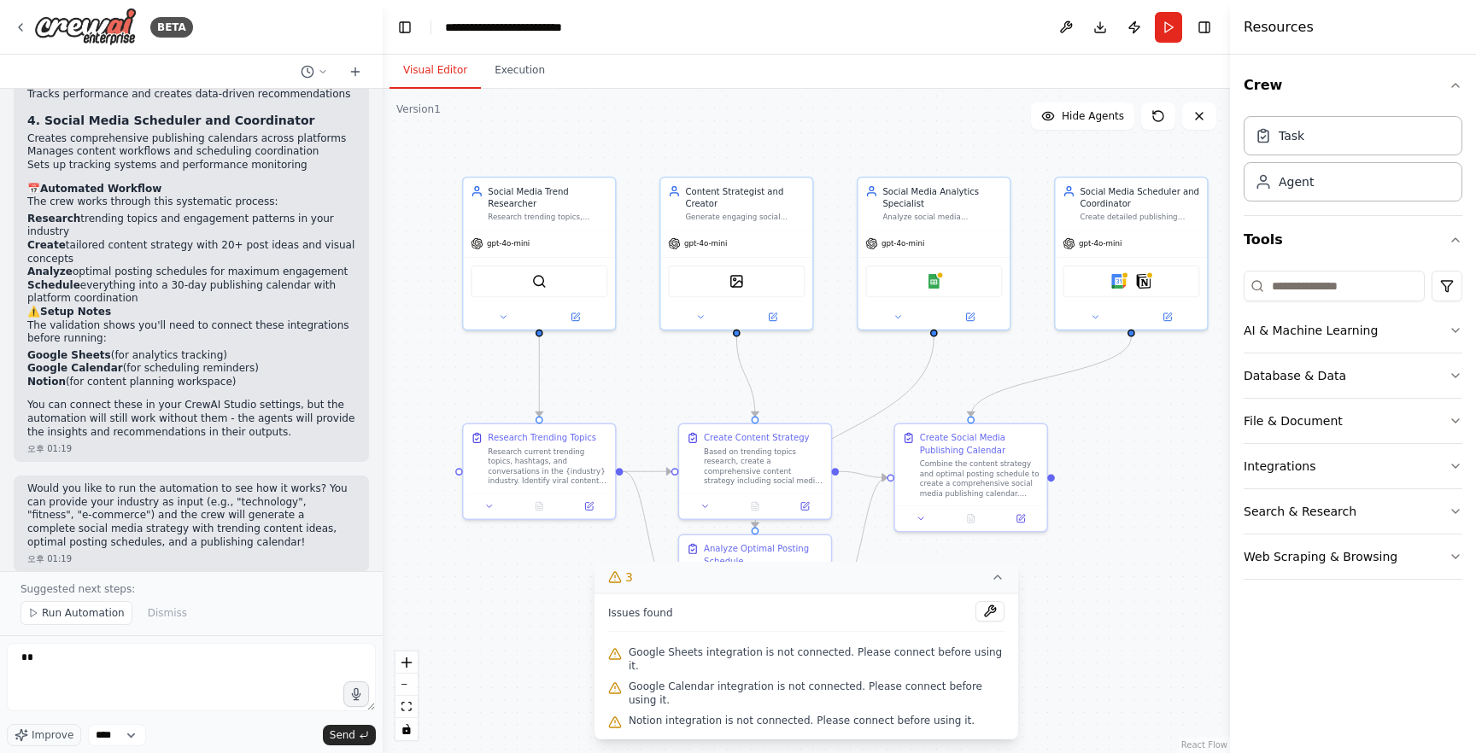
click at [504, 604] on div ".deletable-edge-delete-btn { width: 20px; height: 20px; border: 0px solid #ffff…" at bounding box center [806, 421] width 847 height 664
click at [1004, 593] on button "3" at bounding box center [806, 578] width 424 height 32
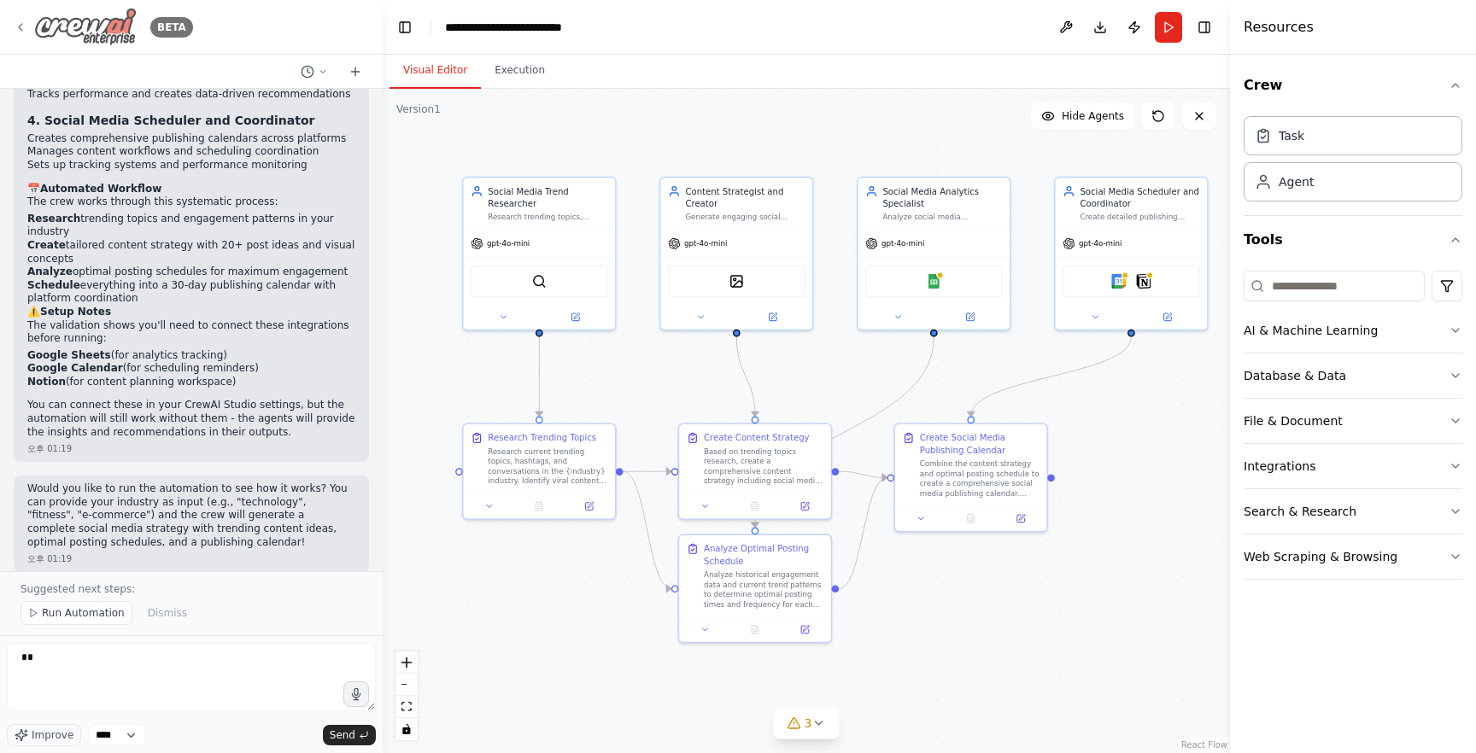
click at [95, 20] on img at bounding box center [85, 27] width 102 height 38
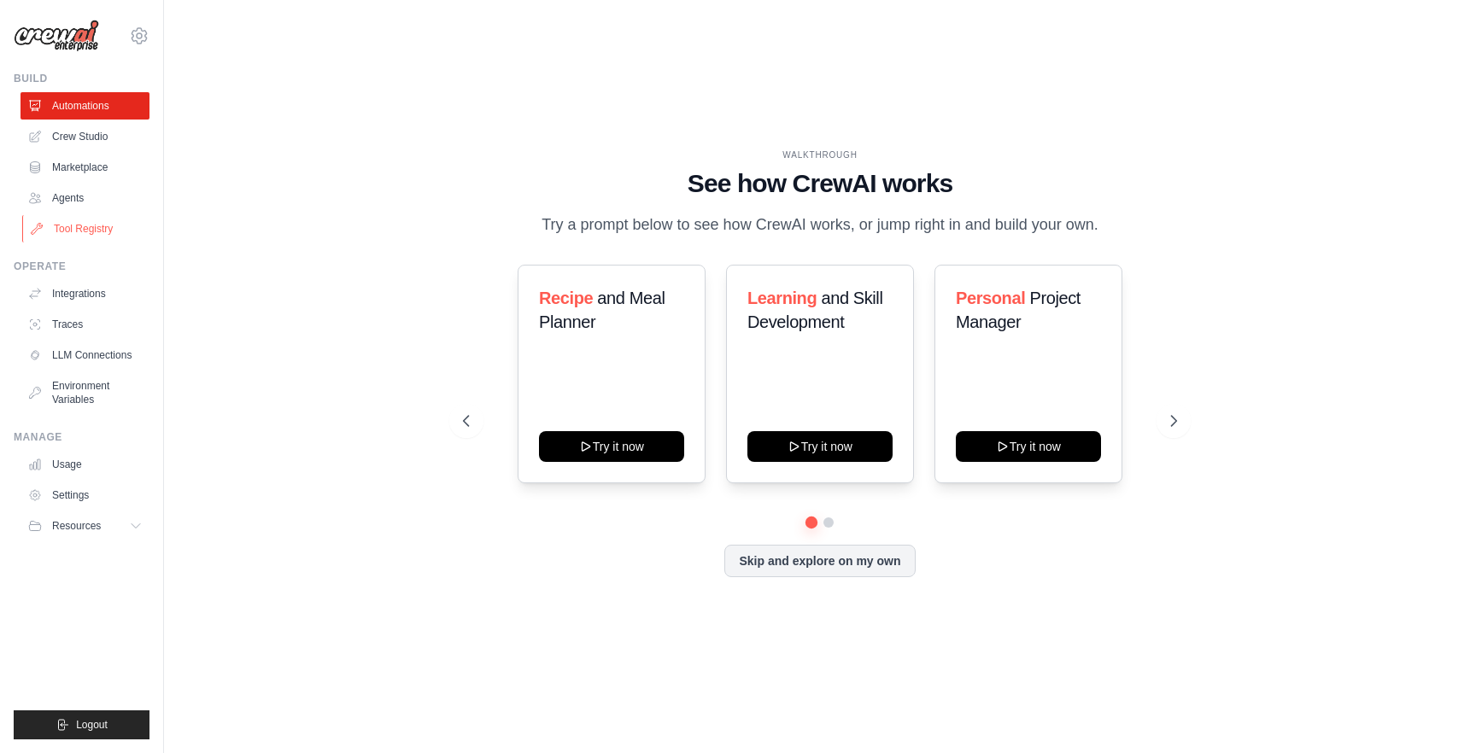
click at [87, 227] on link "Tool Registry" at bounding box center [86, 228] width 129 height 27
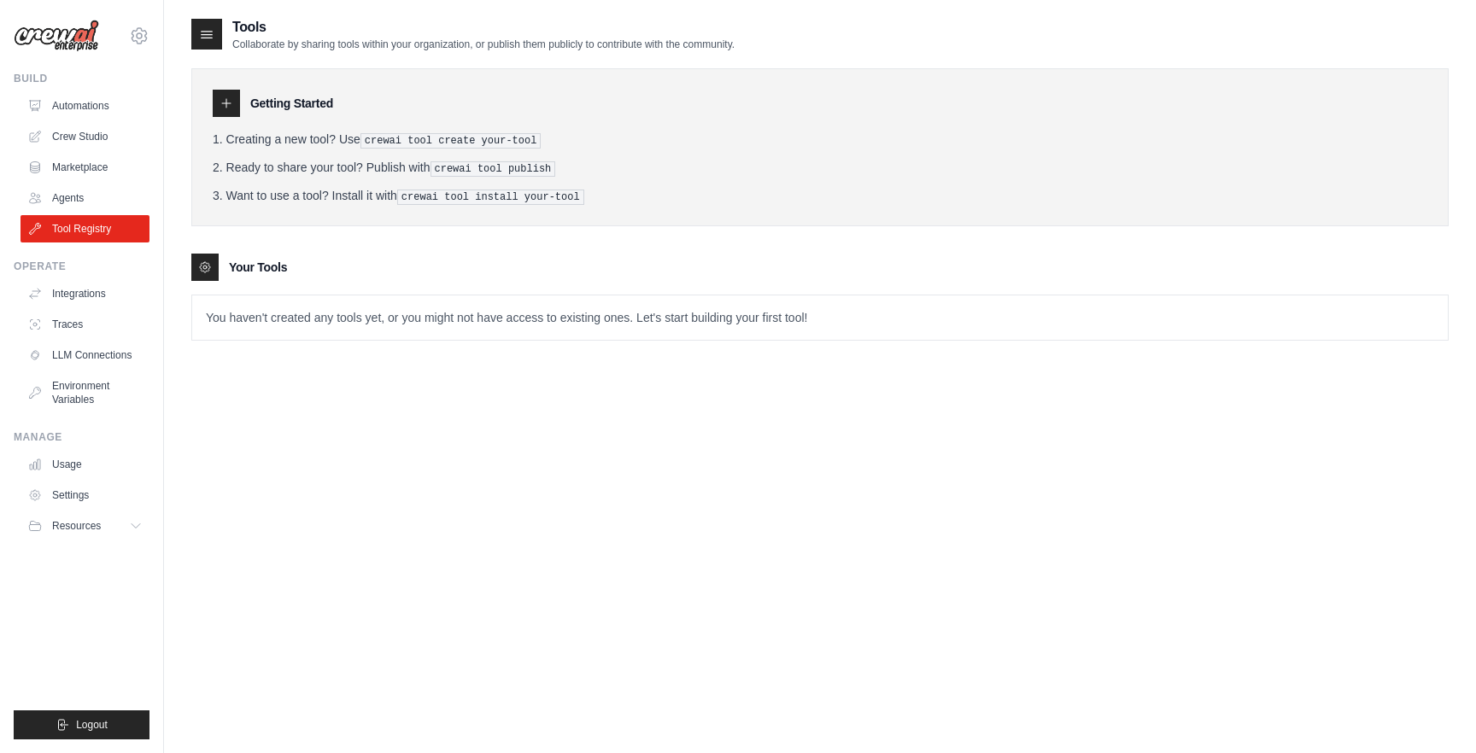
scroll to position [1, 0]
click at [230, 97] on icon at bounding box center [226, 103] width 14 height 14
drag, startPoint x: 785, startPoint y: 379, endPoint x: 699, endPoint y: 366, distance: 86.3
click at [785, 379] on div "Tools Collaborate by sharing tools within your organization, or publish them pu…" at bounding box center [819, 392] width 1257 height 753
click at [292, 315] on p "You haven't created any tools yet, or you might not have access to existing one…" at bounding box center [819, 317] width 1255 height 44
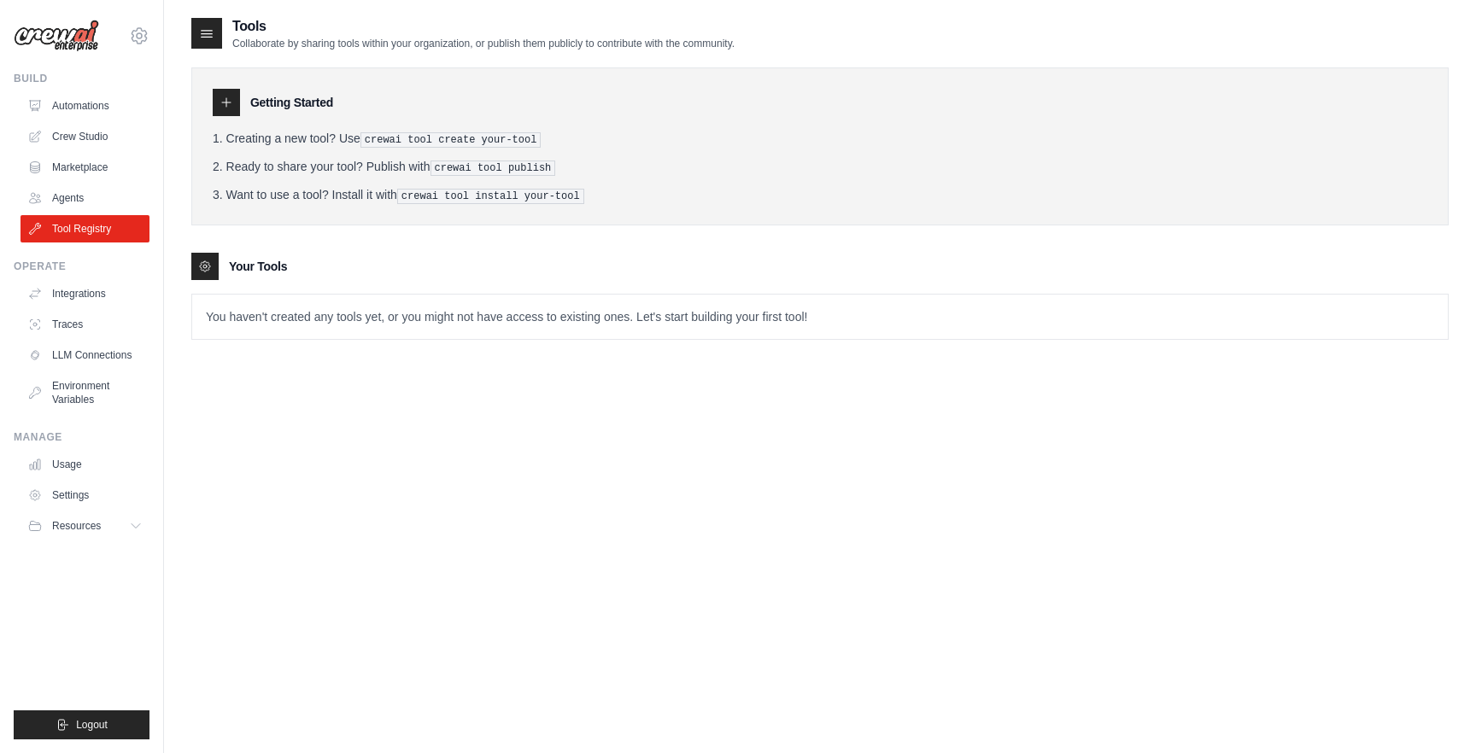
click at [477, 137] on pre "crewai tool create your-tool" at bounding box center [450, 139] width 181 height 15
click at [444, 139] on pre "crewai tool create your-tool" at bounding box center [450, 139] width 181 height 15
drag, startPoint x: 408, startPoint y: 137, endPoint x: 515, endPoint y: 144, distance: 107.0
click at [508, 144] on pre "crewai tool create your-tool" at bounding box center [450, 139] width 181 height 15
drag, startPoint x: 737, startPoint y: 161, endPoint x: 745, endPoint y: 169, distance: 12.1
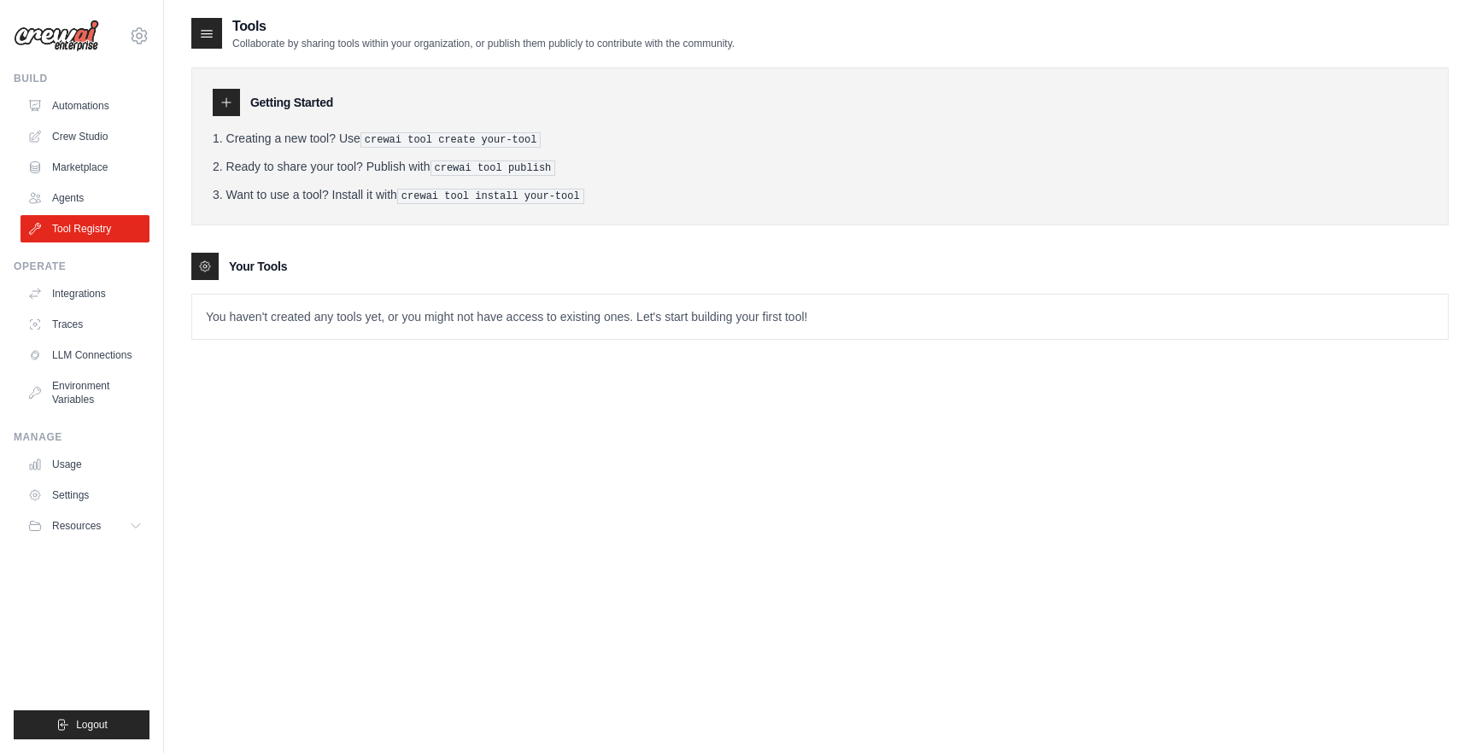
click at [739, 161] on li "Ready to share your tool? Publish with crewai tool publish" at bounding box center [820, 167] width 1214 height 18
drag, startPoint x: 372, startPoint y: 142, endPoint x: 551, endPoint y: 143, distance: 178.5
click at [551, 143] on li "Creating a new tool? Use crewai tool create your-tool" at bounding box center [820, 139] width 1214 height 18
click at [416, 265] on div "Your Tools" at bounding box center [819, 266] width 1257 height 27
click at [319, 312] on p "You haven't created any tools yet, or you might not have access to existing one…" at bounding box center [819, 317] width 1255 height 44
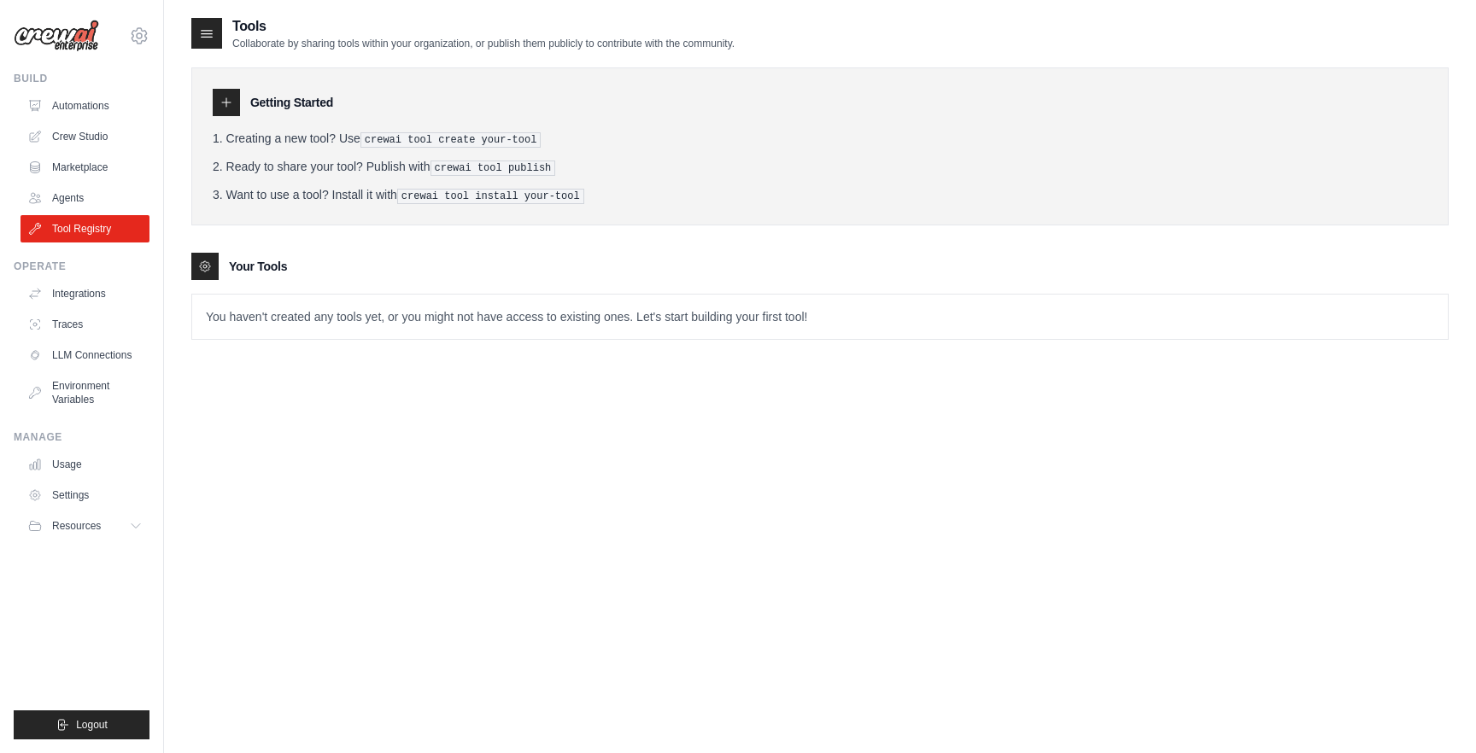
drag, startPoint x: 367, startPoint y: 315, endPoint x: 355, endPoint y: 306, distance: 15.2
click at [367, 315] on p "You haven't created any tools yet, or you might not have access to existing one…" at bounding box center [819, 317] width 1255 height 44
click at [227, 98] on icon at bounding box center [226, 99] width 14 height 14
click at [234, 104] on div at bounding box center [226, 98] width 27 height 27
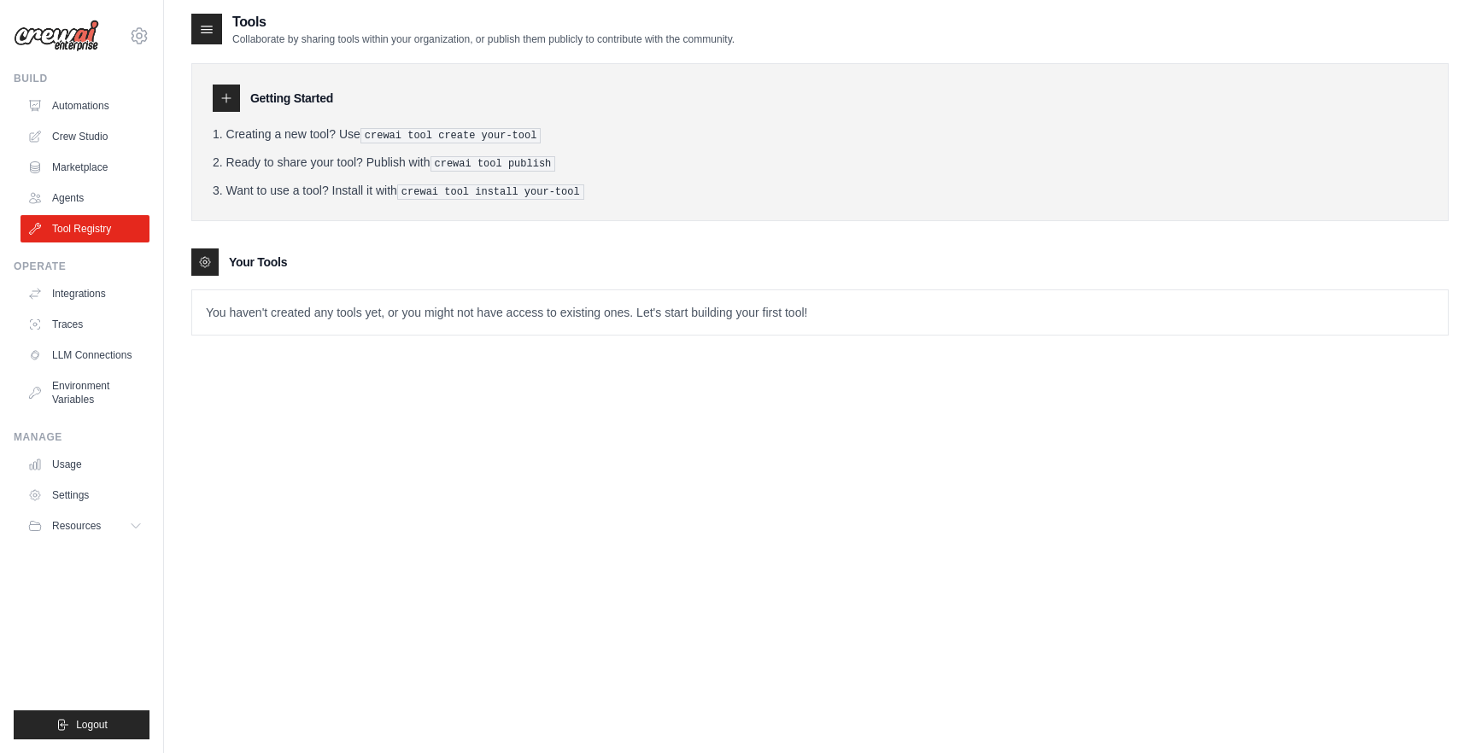
click at [205, 24] on icon at bounding box center [206, 28] width 17 height 17
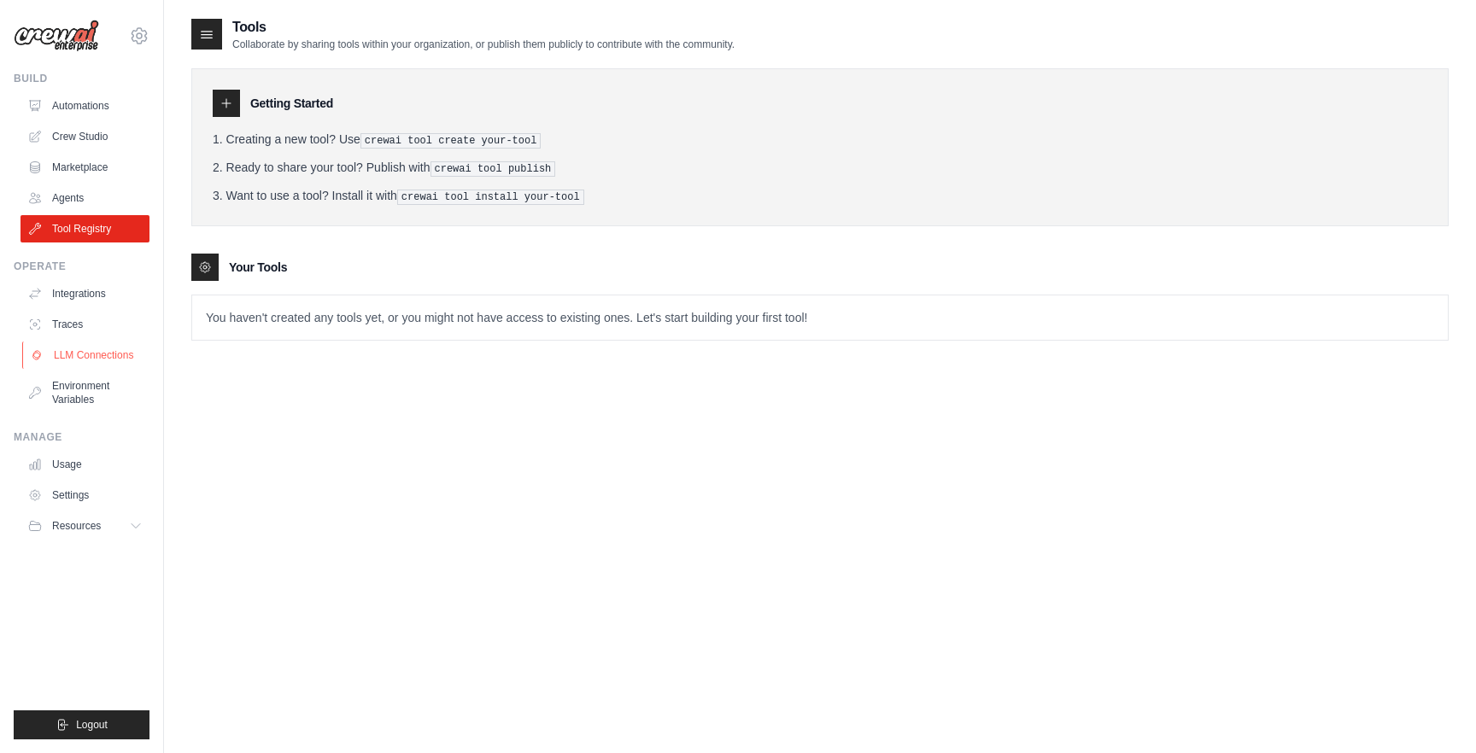
click at [102, 350] on link "LLM Connections" at bounding box center [86, 355] width 129 height 27
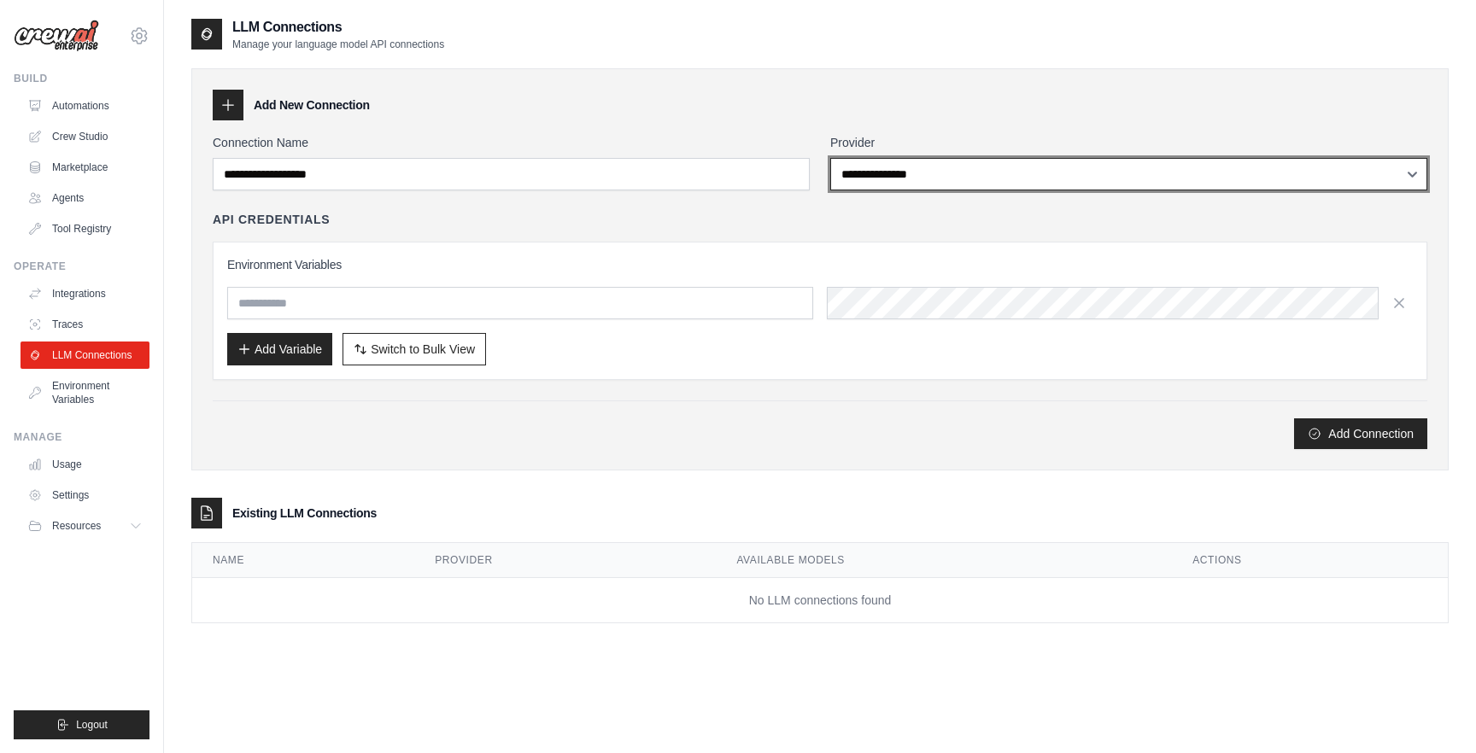
click at [958, 178] on select "**********" at bounding box center [1128, 174] width 597 height 32
select select "******"
click at [830, 158] on select "**********" at bounding box center [1128, 174] width 597 height 32
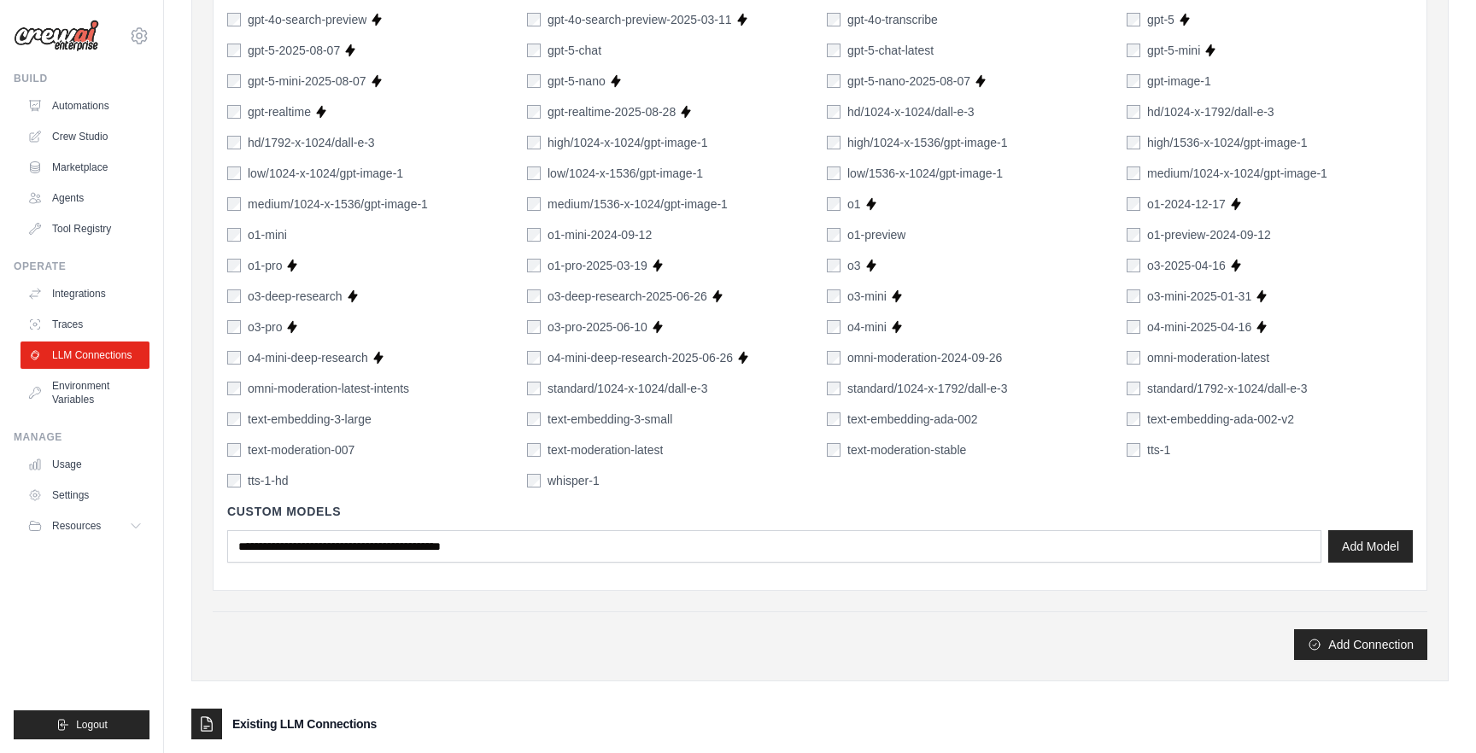
scroll to position [1113, 0]
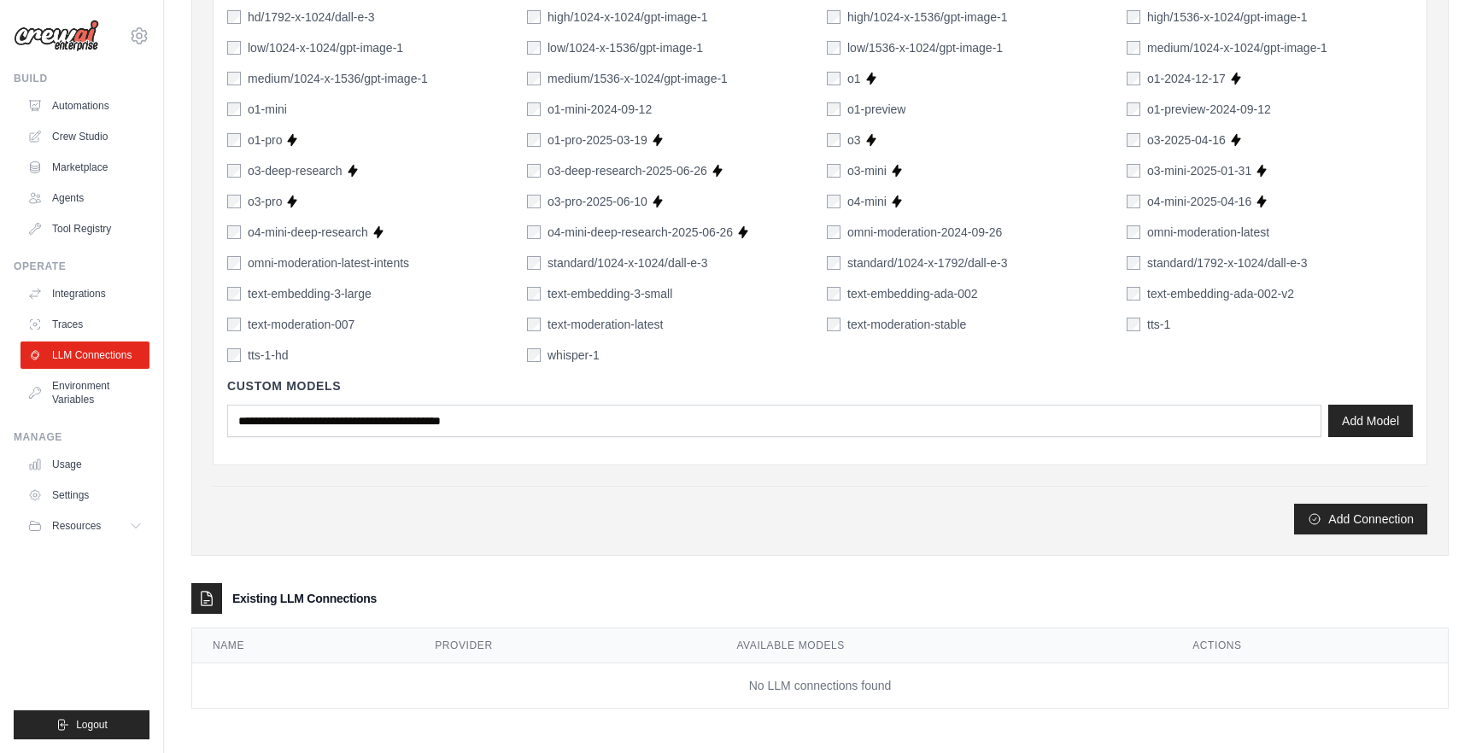
click at [1368, 517] on button "Add Connection" at bounding box center [1360, 519] width 133 height 31
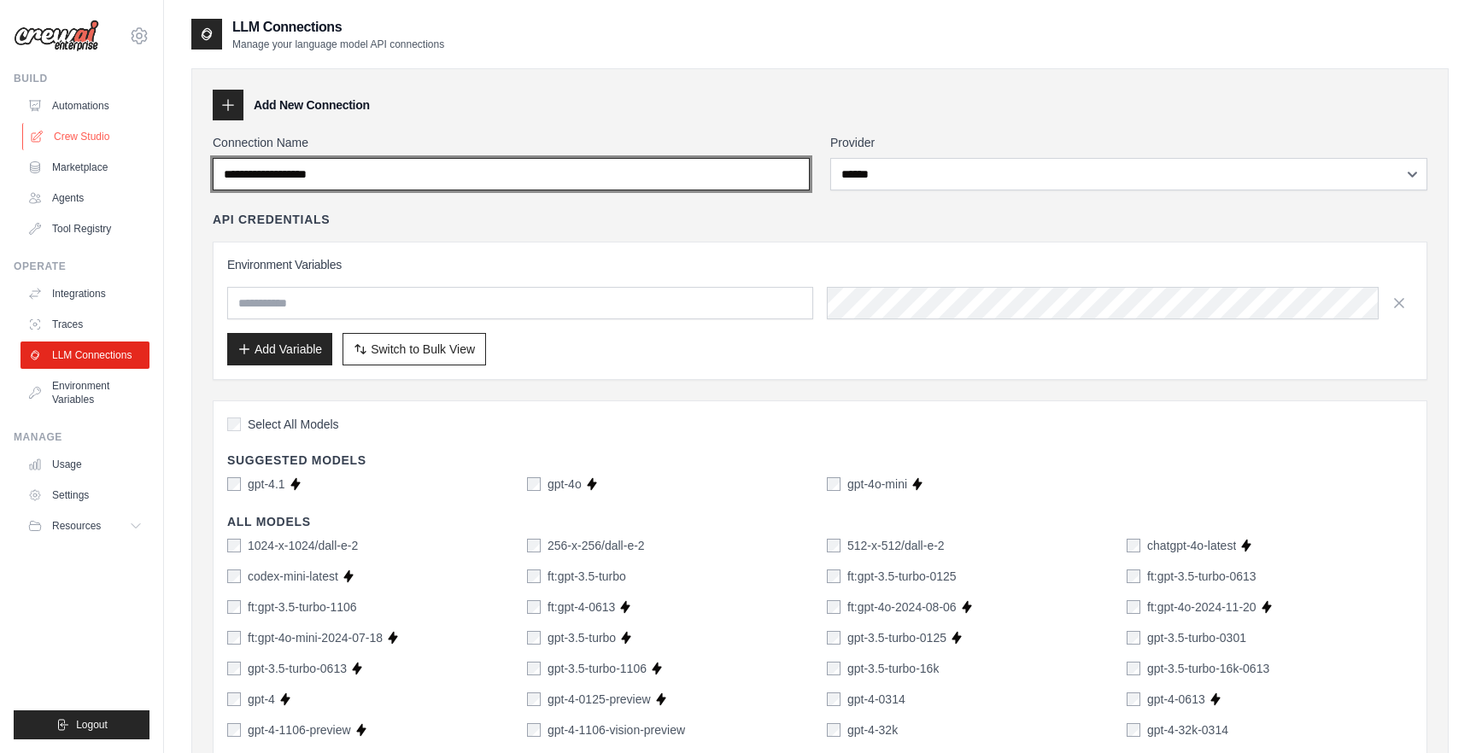
scroll to position [1, 0]
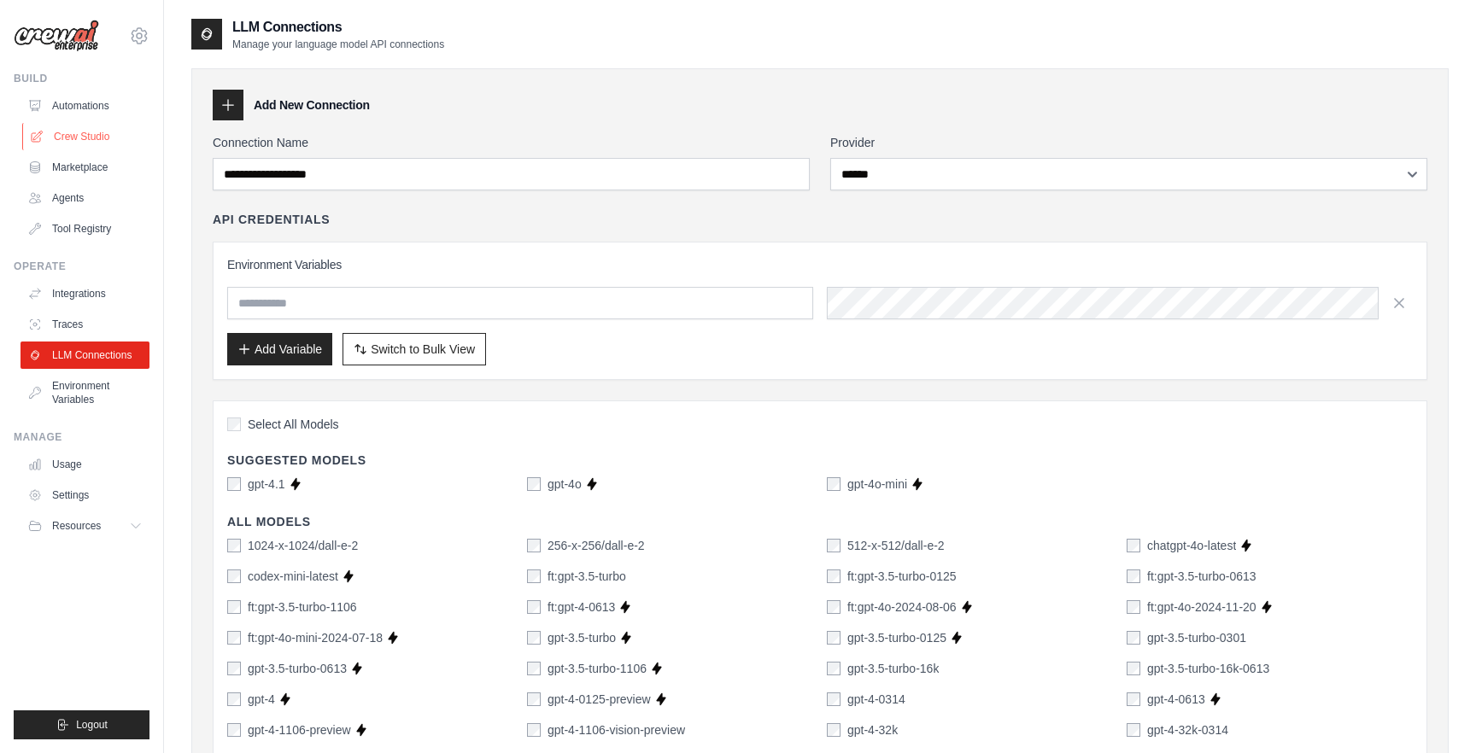
click at [81, 136] on link "Crew Studio" at bounding box center [86, 136] width 129 height 27
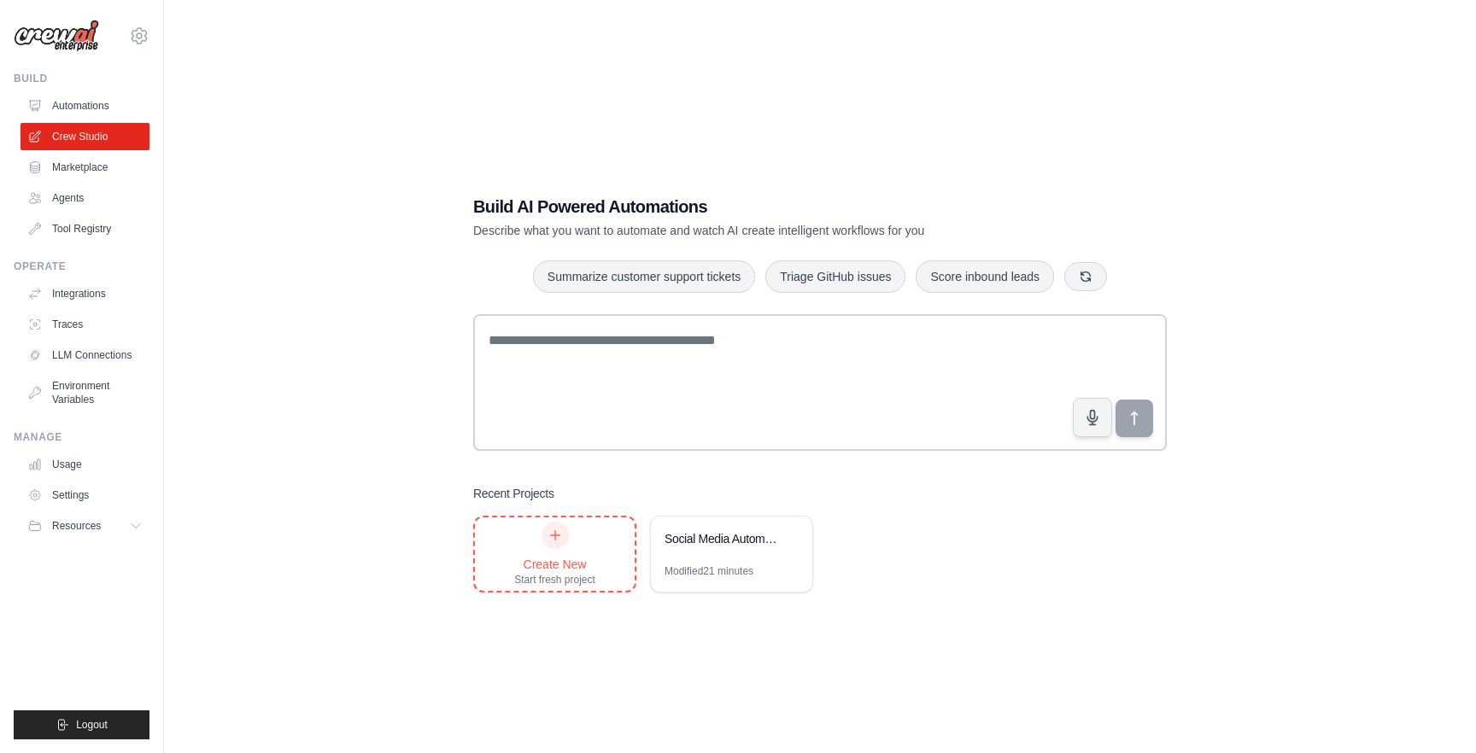
click at [558, 531] on icon at bounding box center [555, 536] width 14 height 14
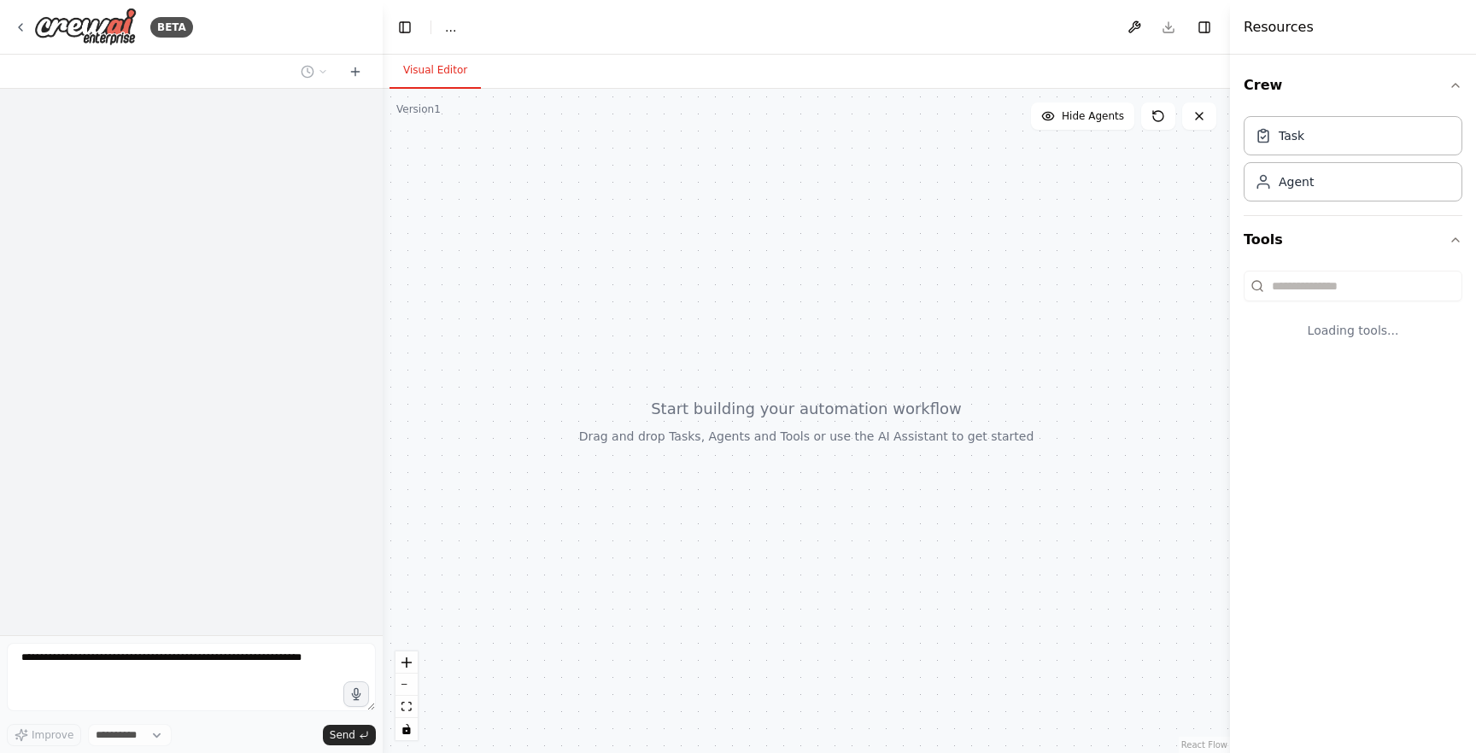
select select "****"
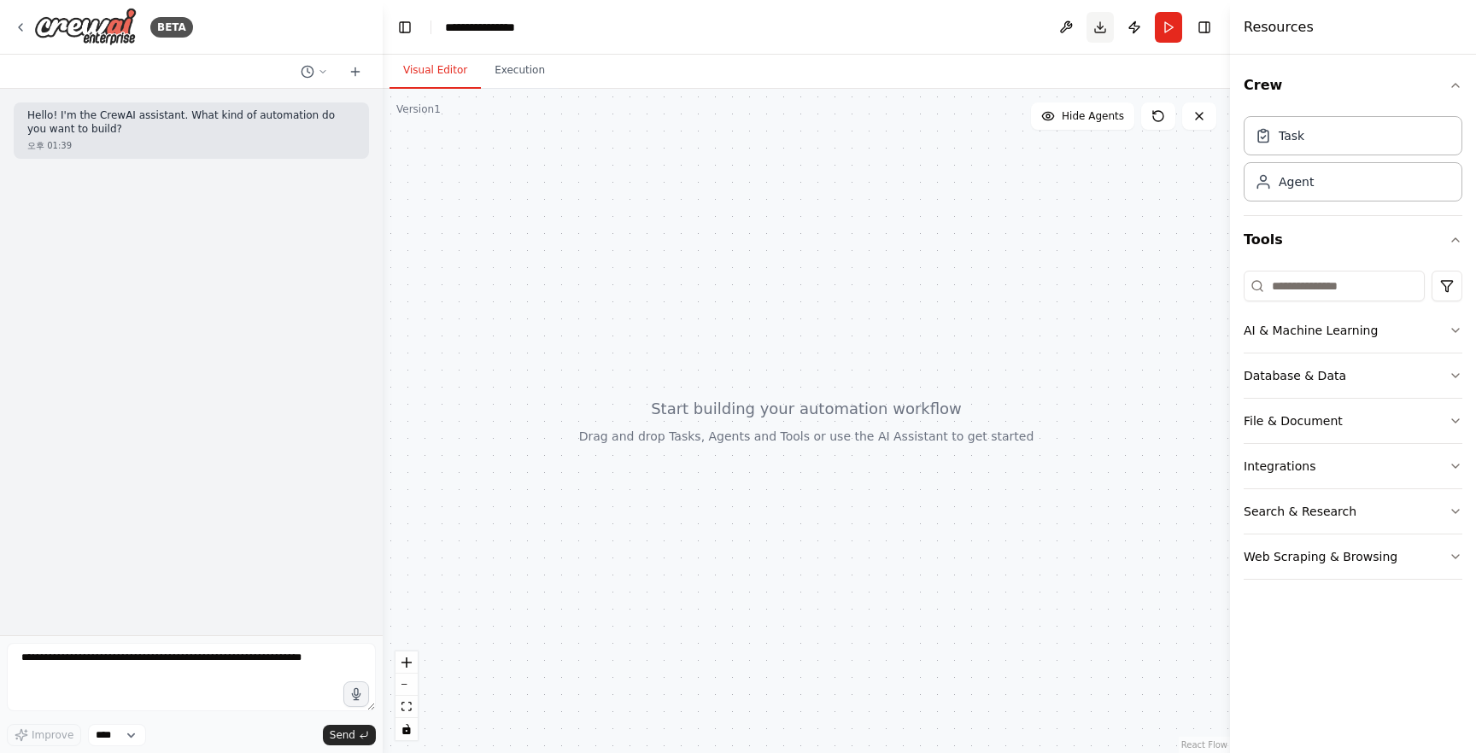
click at [1101, 29] on button "Download" at bounding box center [1099, 27] width 27 height 31
